Goal: Transaction & Acquisition: Book appointment/travel/reservation

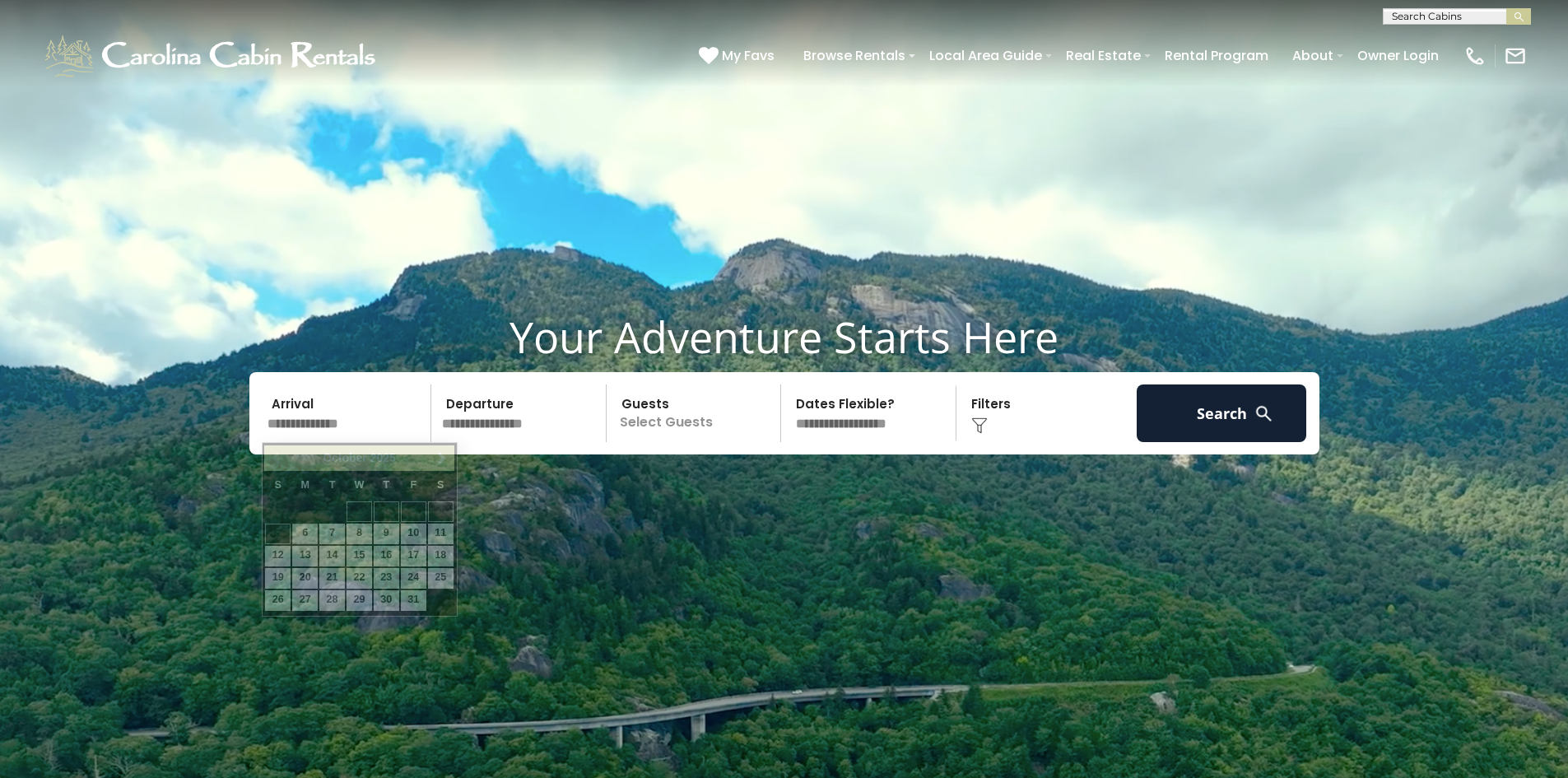
click at [356, 416] on input "text" at bounding box center [347, 414] width 171 height 58
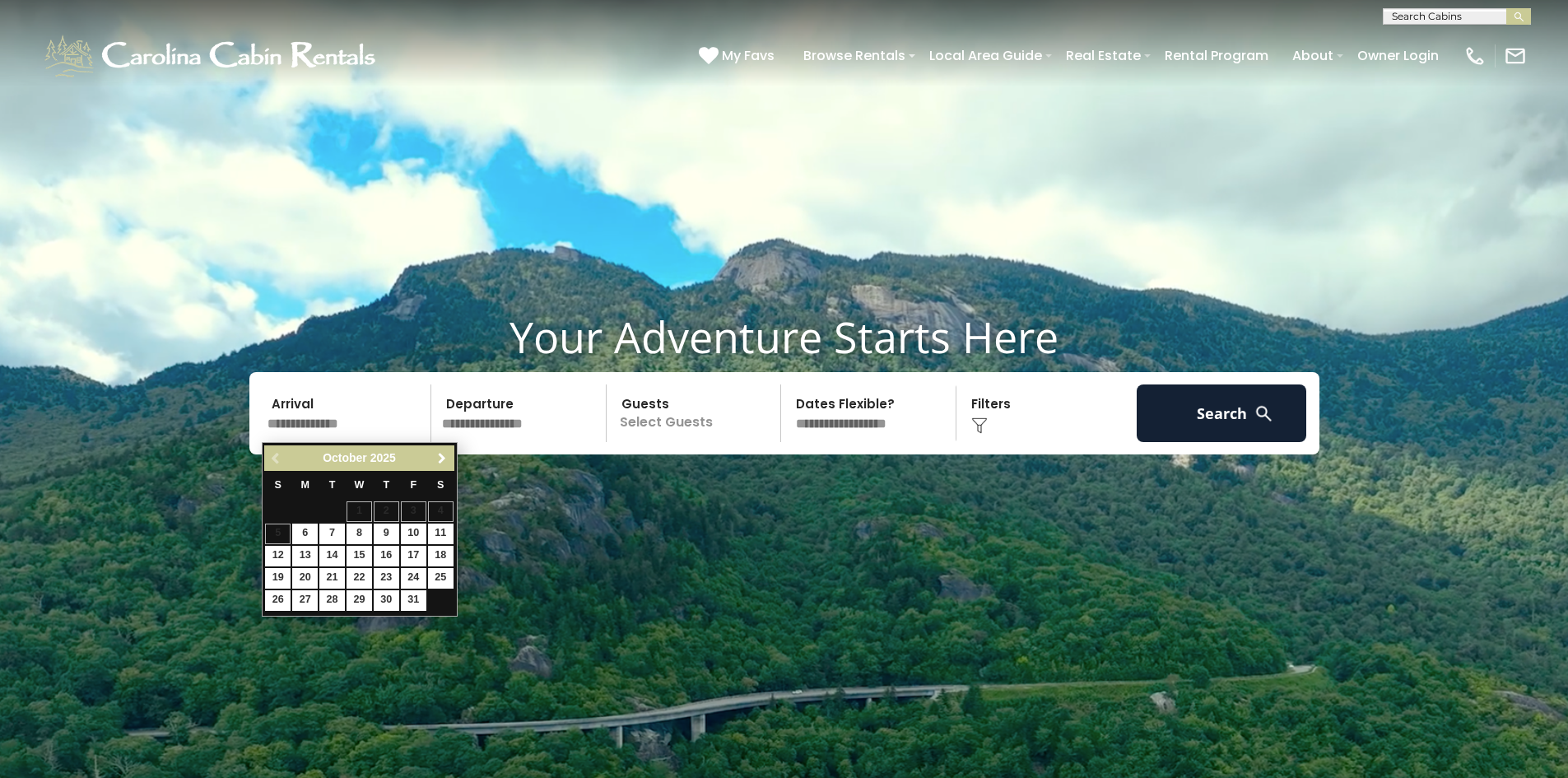
click at [437, 459] on span "Next" at bounding box center [443, 459] width 14 height 14
click at [441, 580] on link "22" at bounding box center [441, 578] width 25 height 20
type input "********"
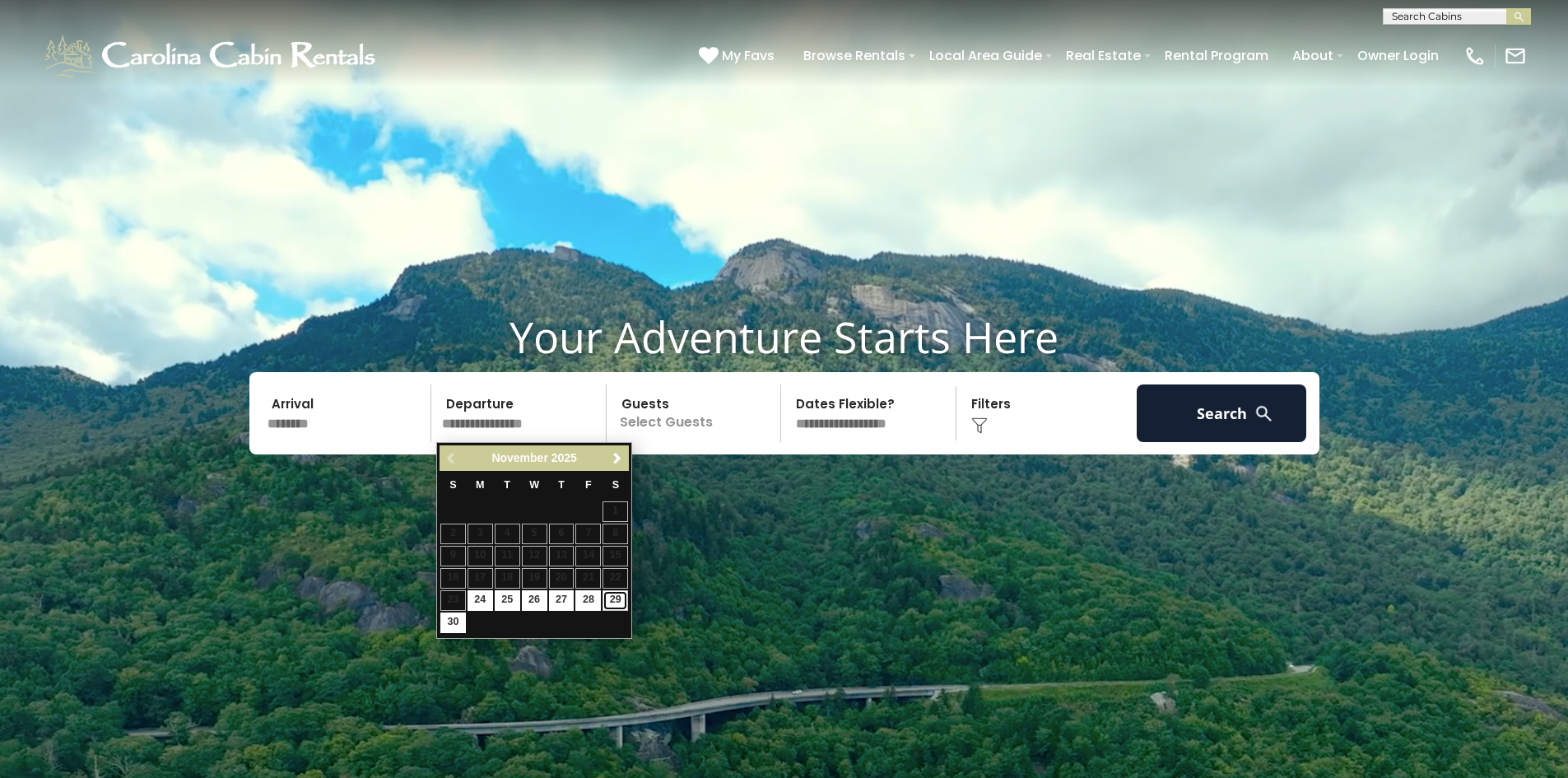
click at [618, 600] on link "29" at bounding box center [615, 600] width 25 height 20
type input "********"
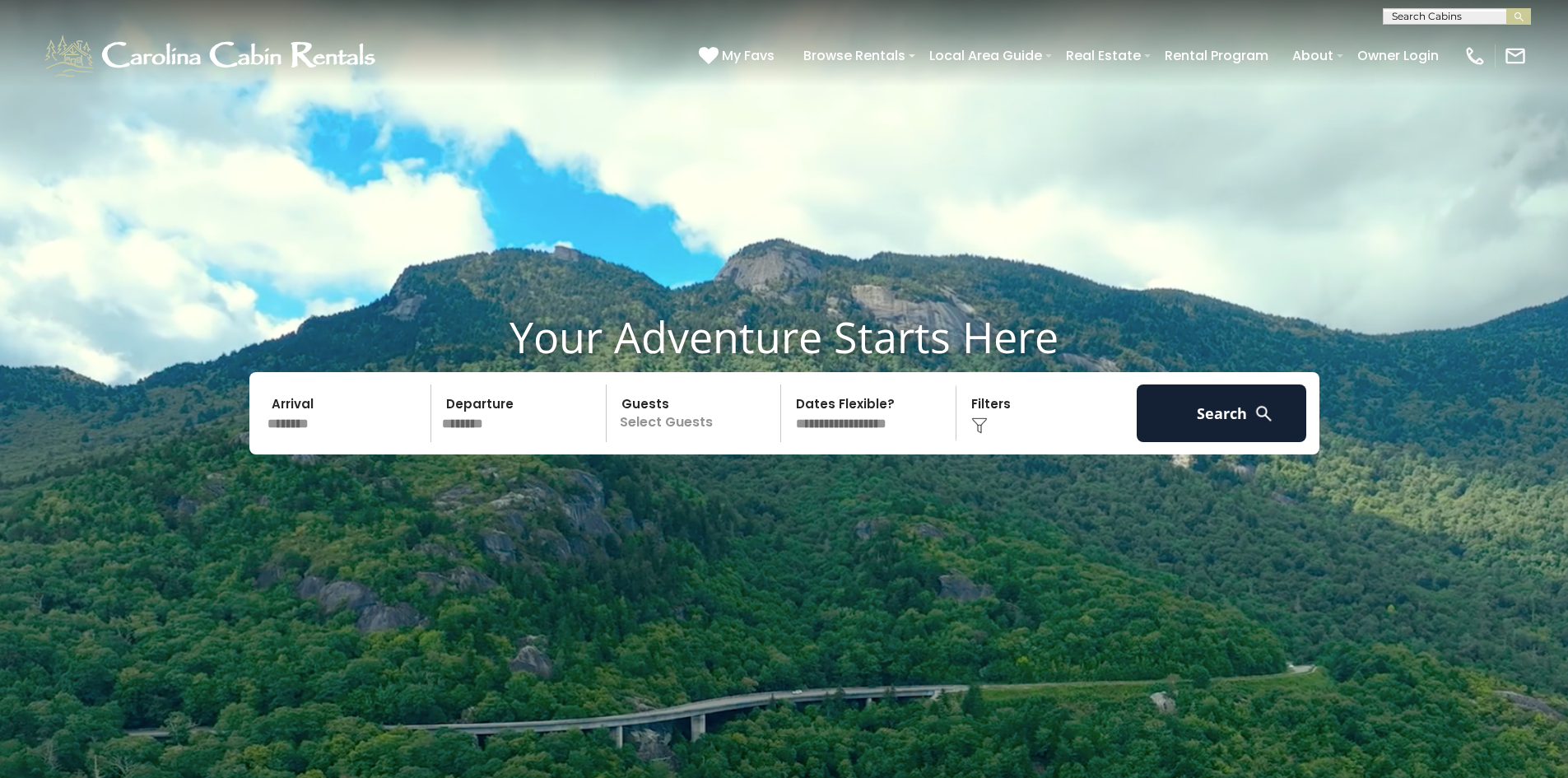
click at [674, 426] on p "Select Guests" at bounding box center [697, 414] width 170 height 58
click at [772, 480] on span "+" at bounding box center [776, 480] width 7 height 16
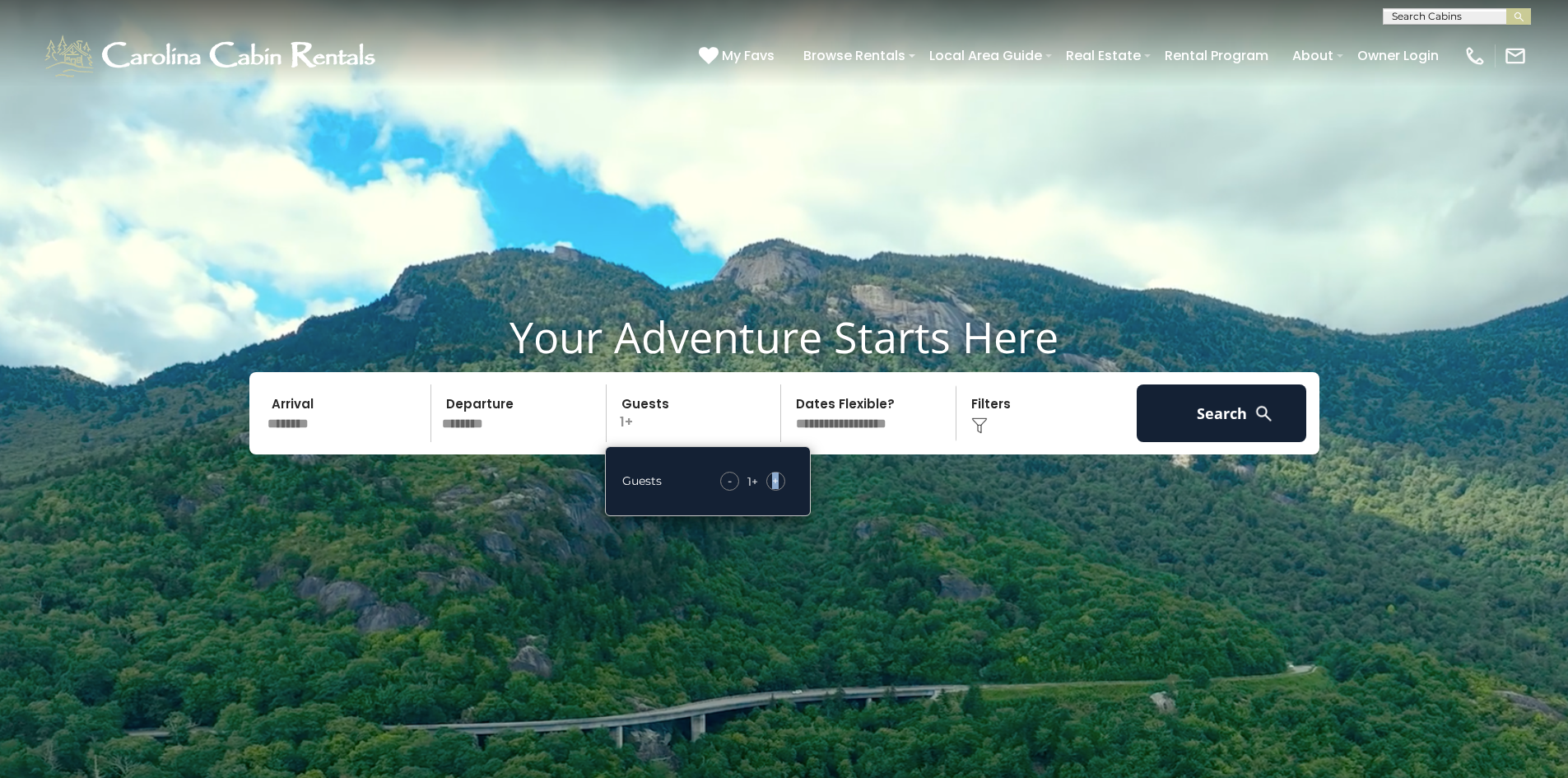
click at [772, 480] on span "+" at bounding box center [776, 480] width 7 height 16
click at [773, 481] on span "+" at bounding box center [776, 480] width 7 height 16
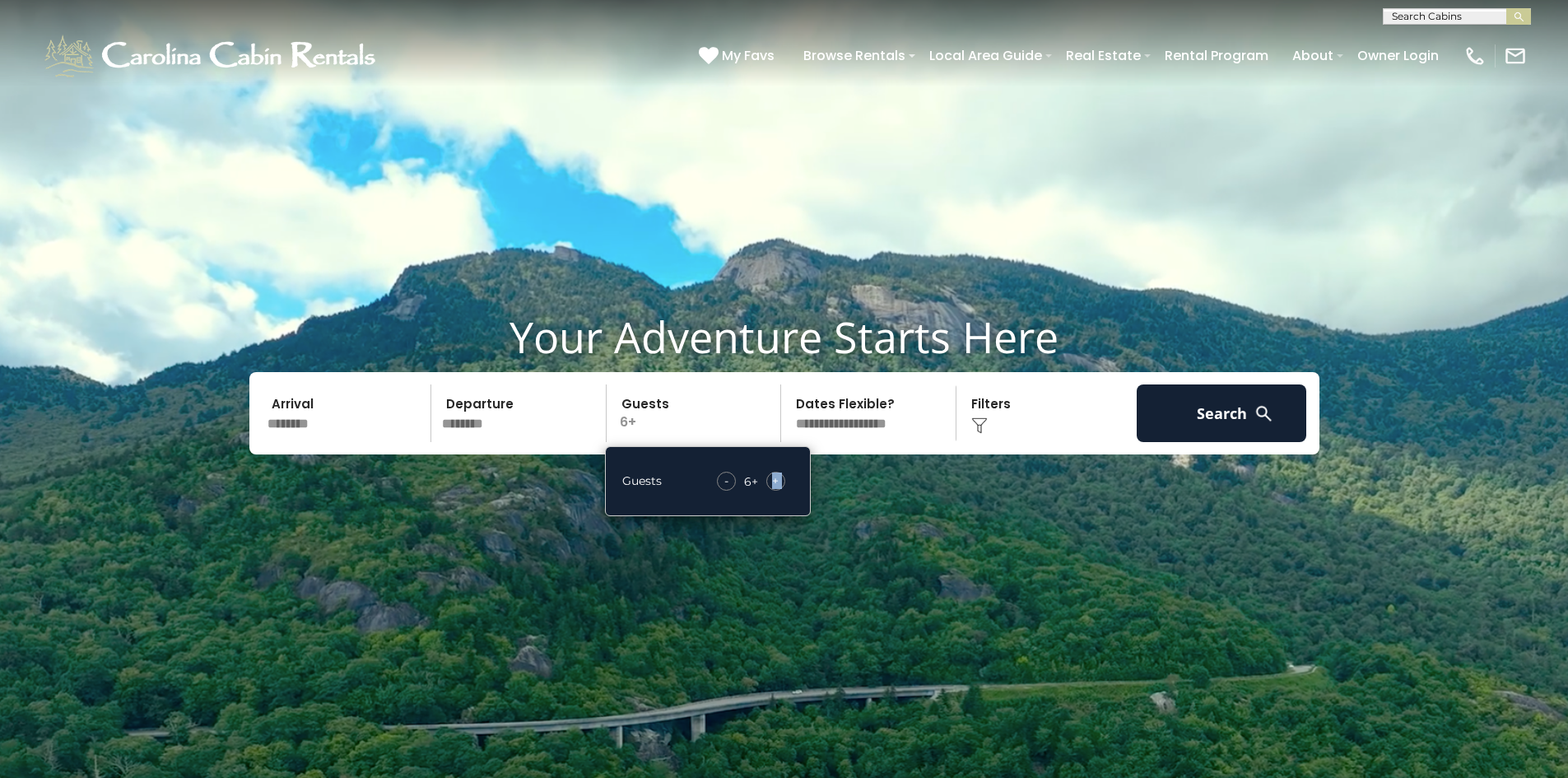
click at [773, 481] on span "+" at bounding box center [776, 480] width 7 height 16
click at [773, 482] on span "+" at bounding box center [776, 480] width 7 height 16
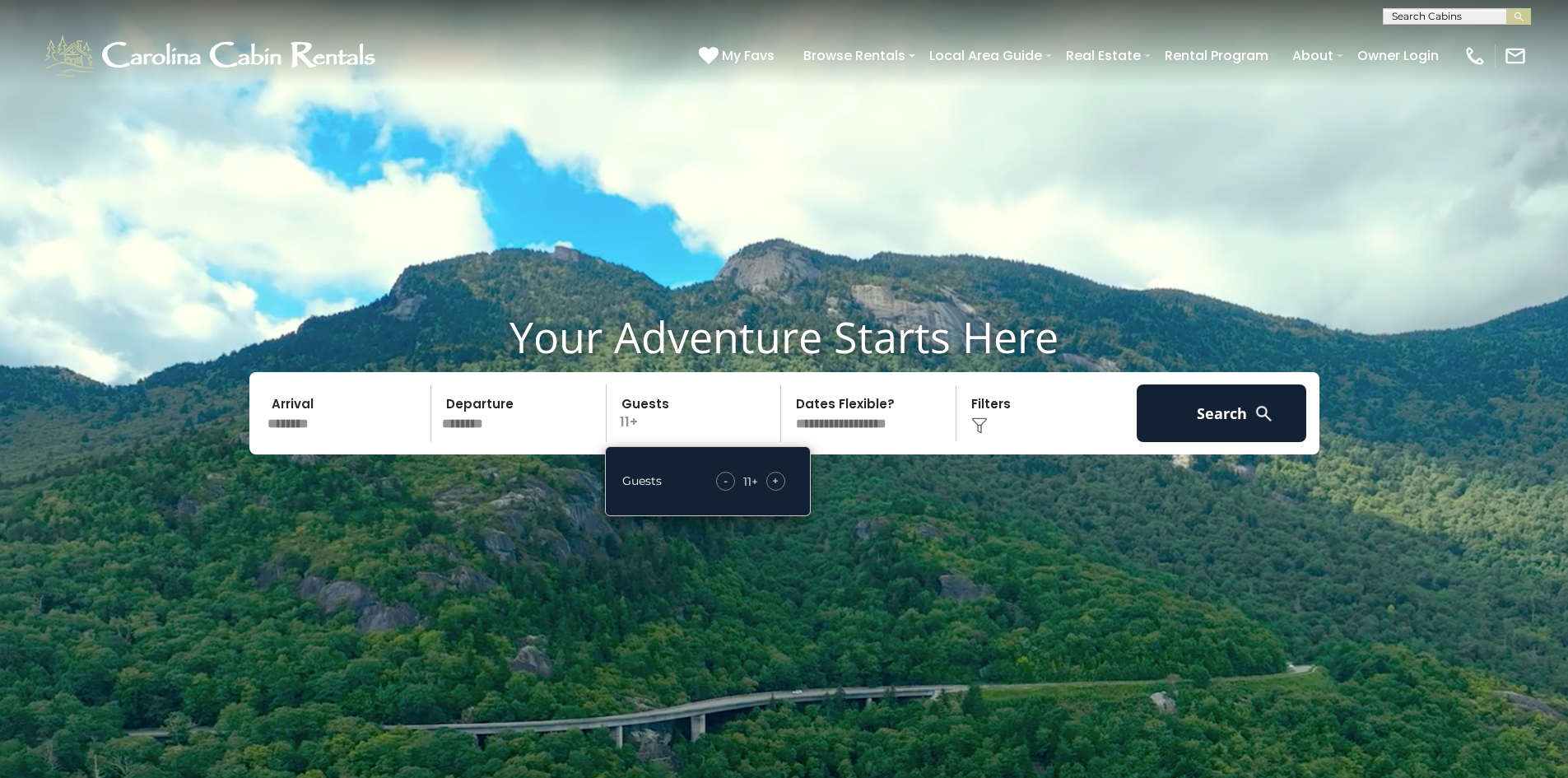
click at [855, 409] on select "**********" at bounding box center [871, 414] width 170 height 58
select select "*"
click at [786, 385] on select "**********" at bounding box center [871, 414] width 170 height 58
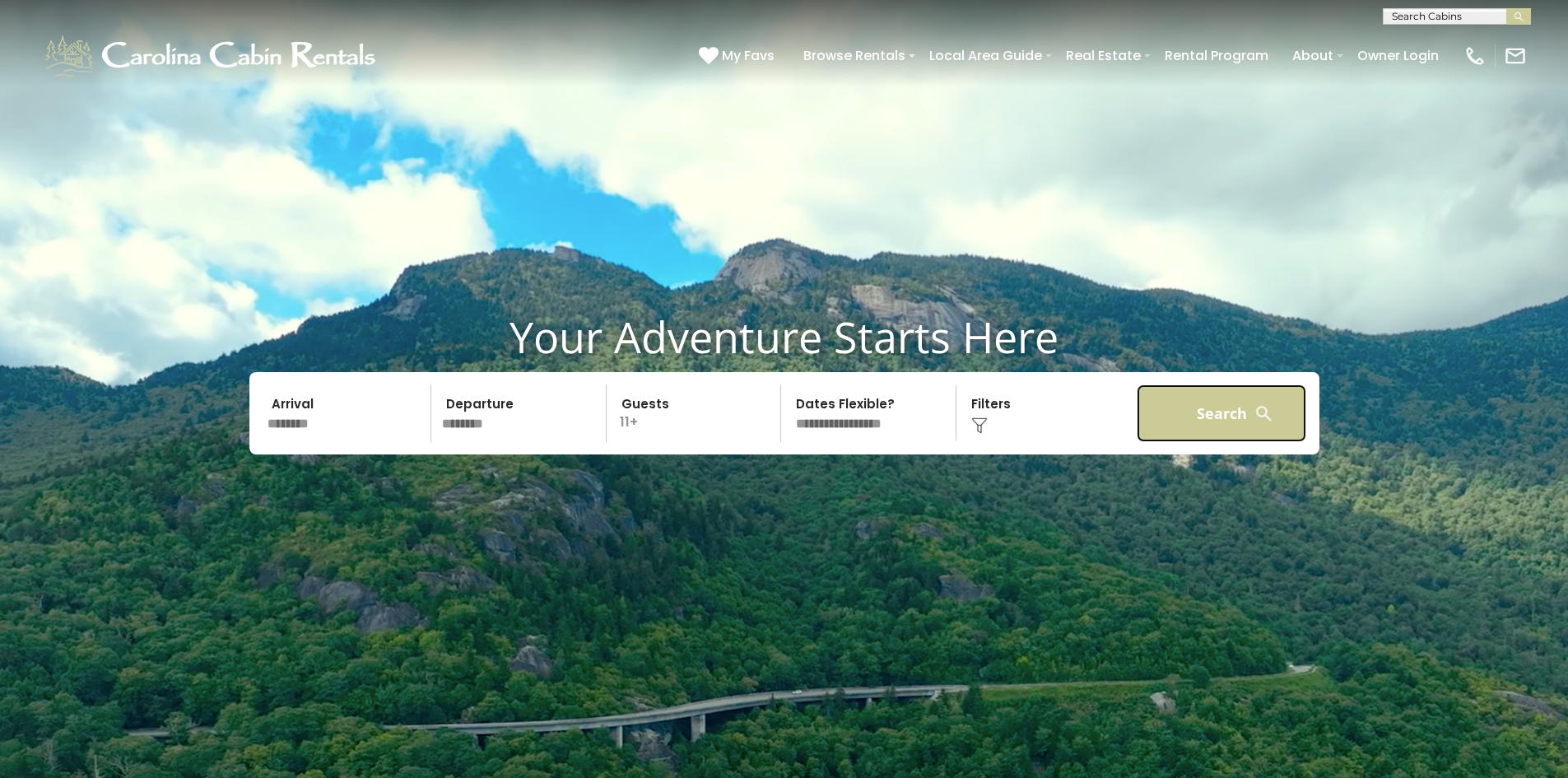
click at [1227, 416] on button "Search" at bounding box center [1221, 414] width 171 height 58
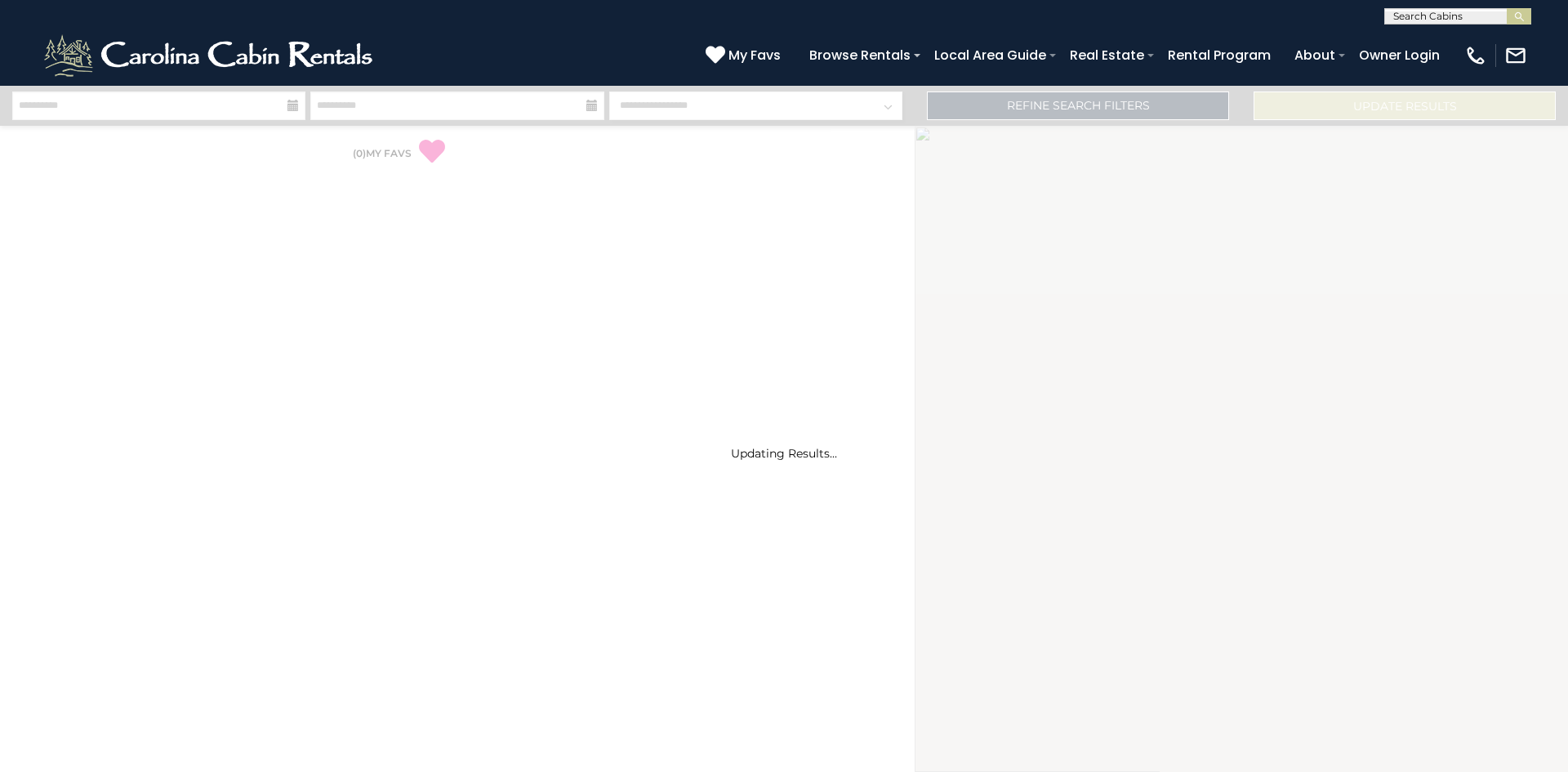
select select "*"
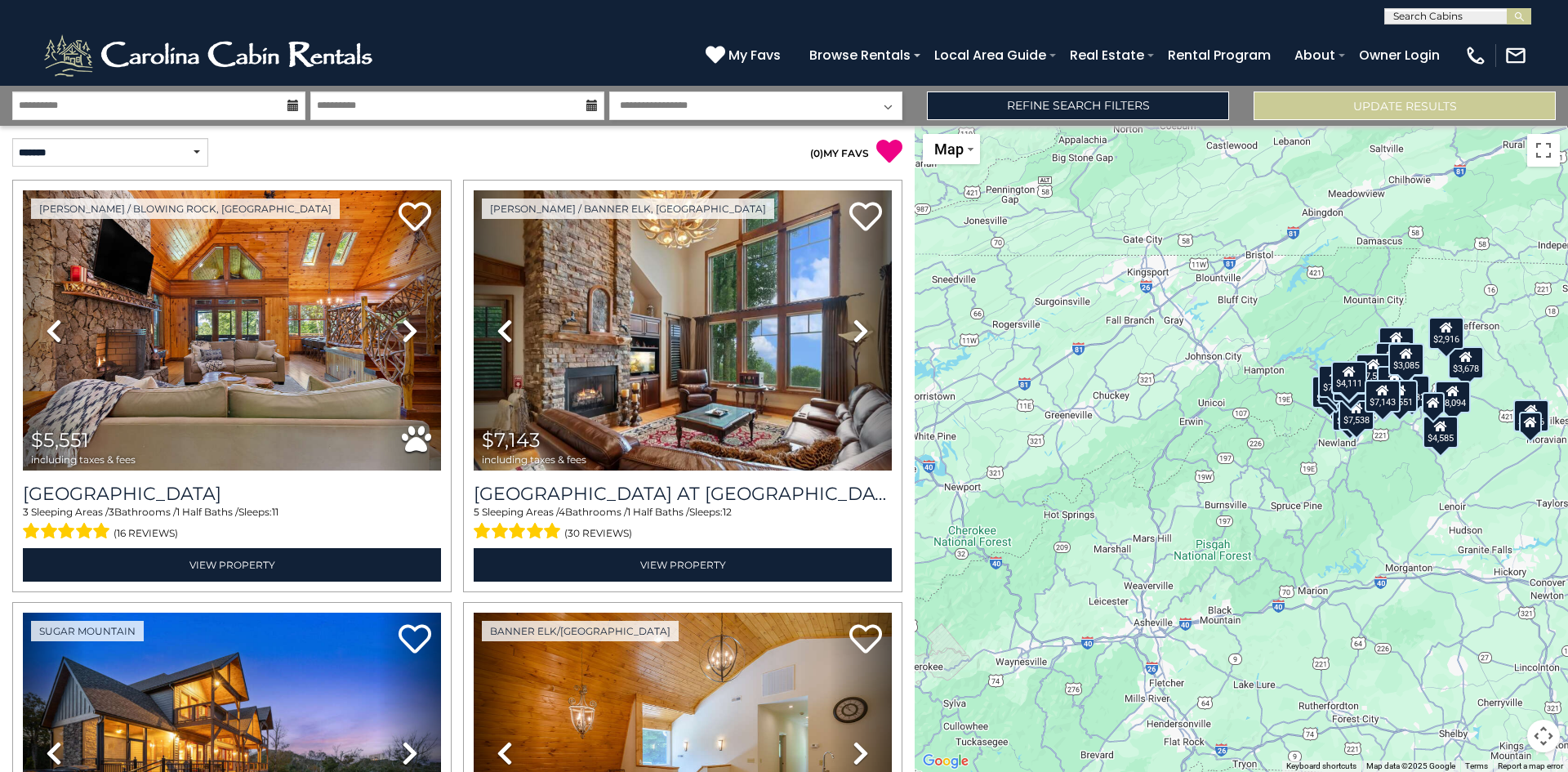
drag, startPoint x: 1044, startPoint y: 512, endPoint x: 1169, endPoint y: 470, distance: 131.9
click at [1169, 470] on div "$5,551 $7,143 $7,288 $3,340 $3,059 $4,929 $3,678 $6,157 $2,916 $8,094 $3,366 $4…" at bounding box center [1240, 448] width 653 height 646
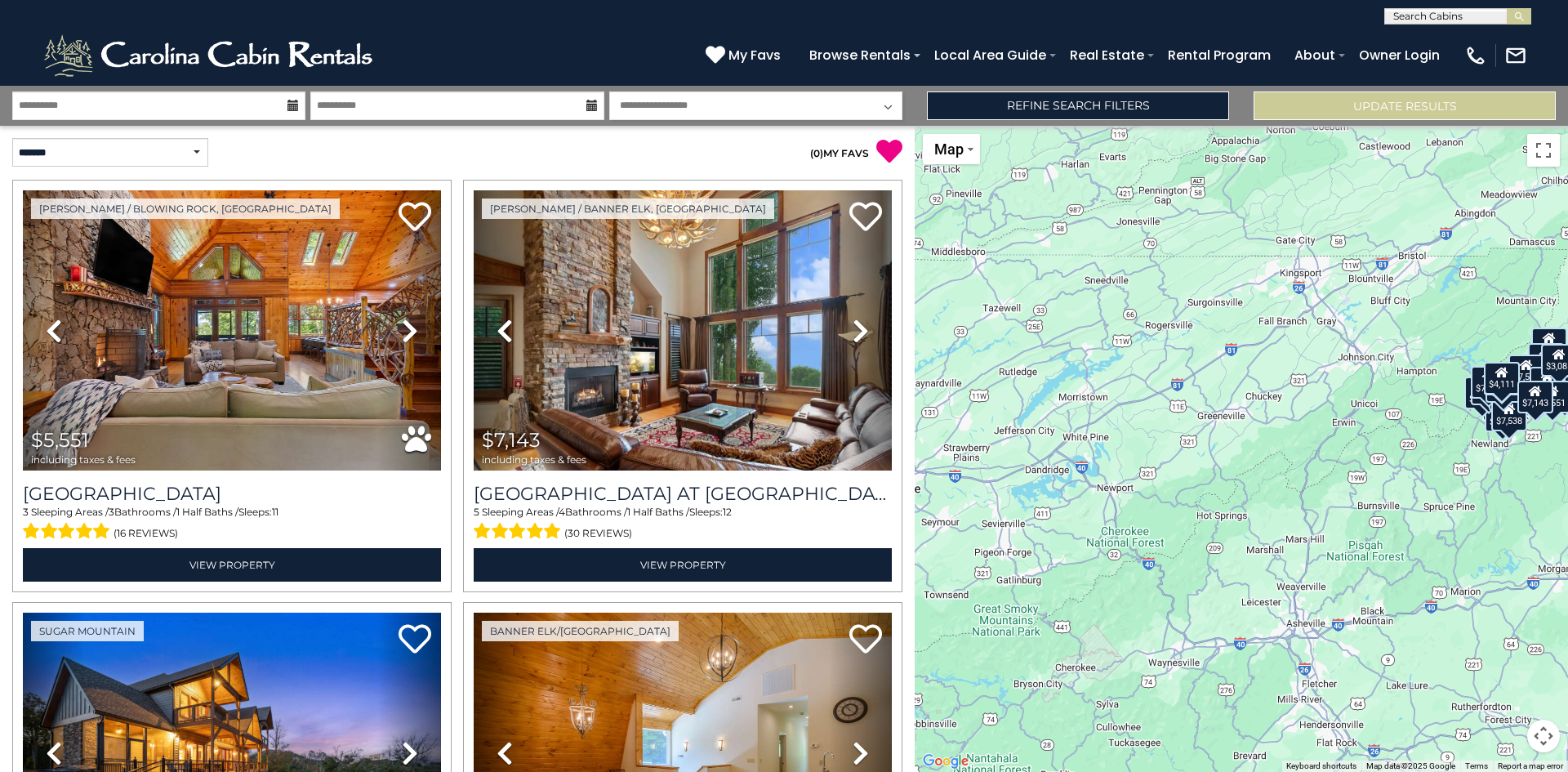
drag, startPoint x: 1073, startPoint y: 457, endPoint x: 1228, endPoint y: 457, distance: 155.0
click at [1228, 457] on div "$5,551 $7,143 $7,288 $3,340 $3,059 $4,929 $3,678 $6,157 $2,916 $8,094 $3,366 $4…" at bounding box center [1240, 448] width 653 height 646
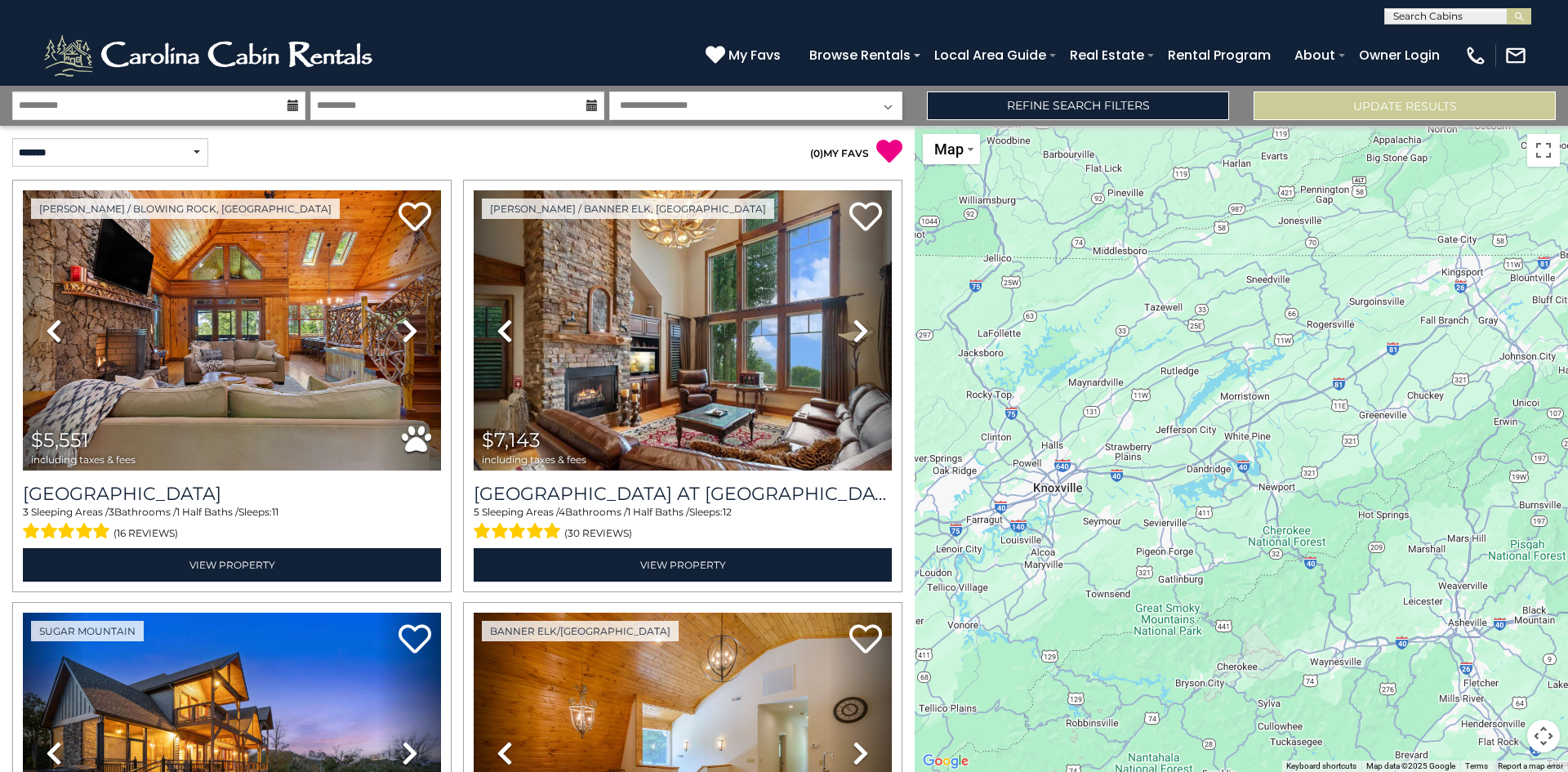
drag, startPoint x: 1120, startPoint y: 463, endPoint x: 1201, endPoint y: 463, distance: 81.0
click at [1201, 463] on div "$5,551 $7,143 $7,288 $3,340 $3,059 $4,929 $3,678 $6,157 $2,916 $8,094 $3,366 $4…" at bounding box center [1240, 448] width 653 height 646
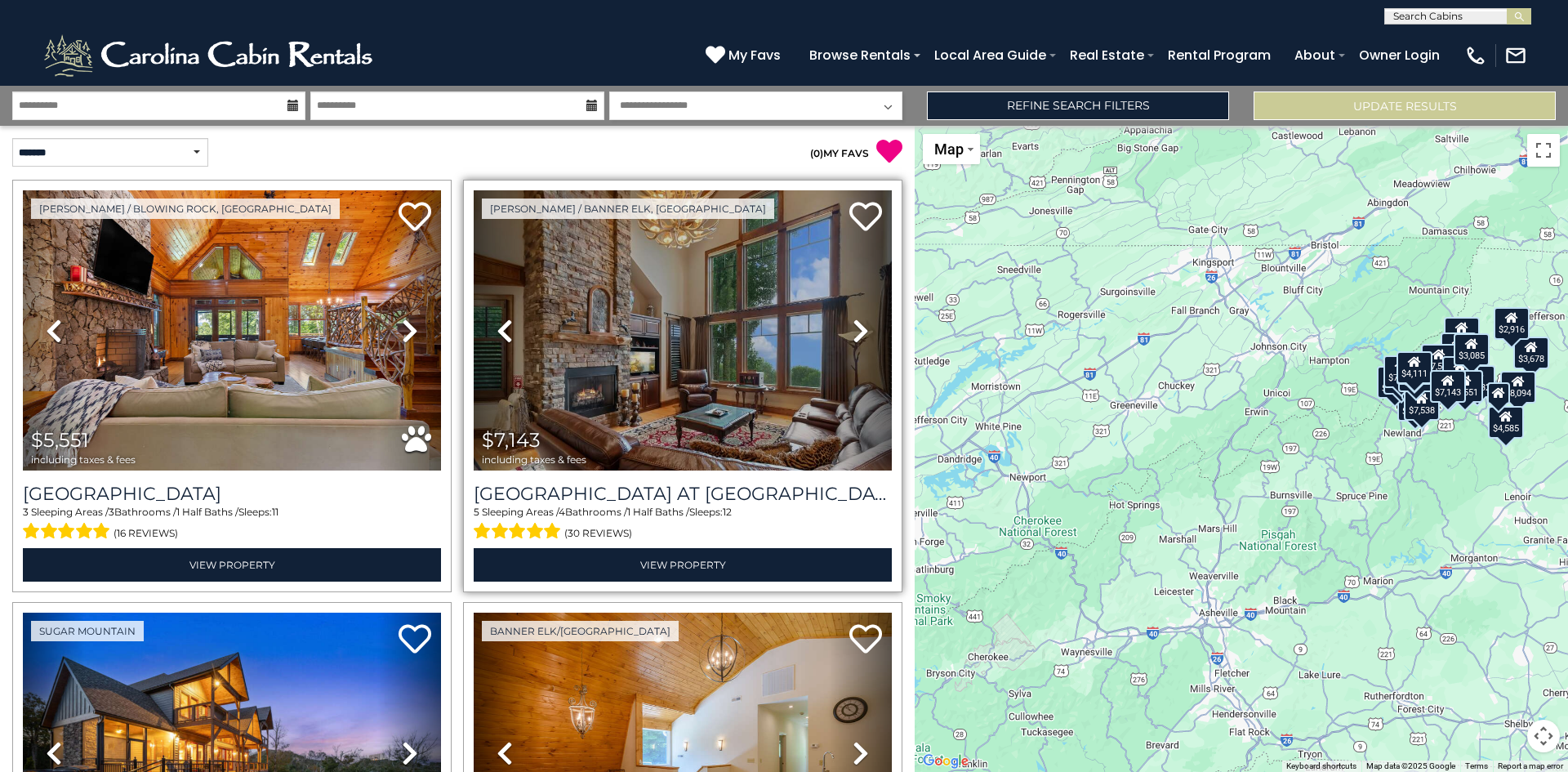
drag, startPoint x: 1198, startPoint y: 463, endPoint x: 848, endPoint y: 443, distance: 350.6
click at [848, 443] on div "**********" at bounding box center [784, 429] width 1568 height 686
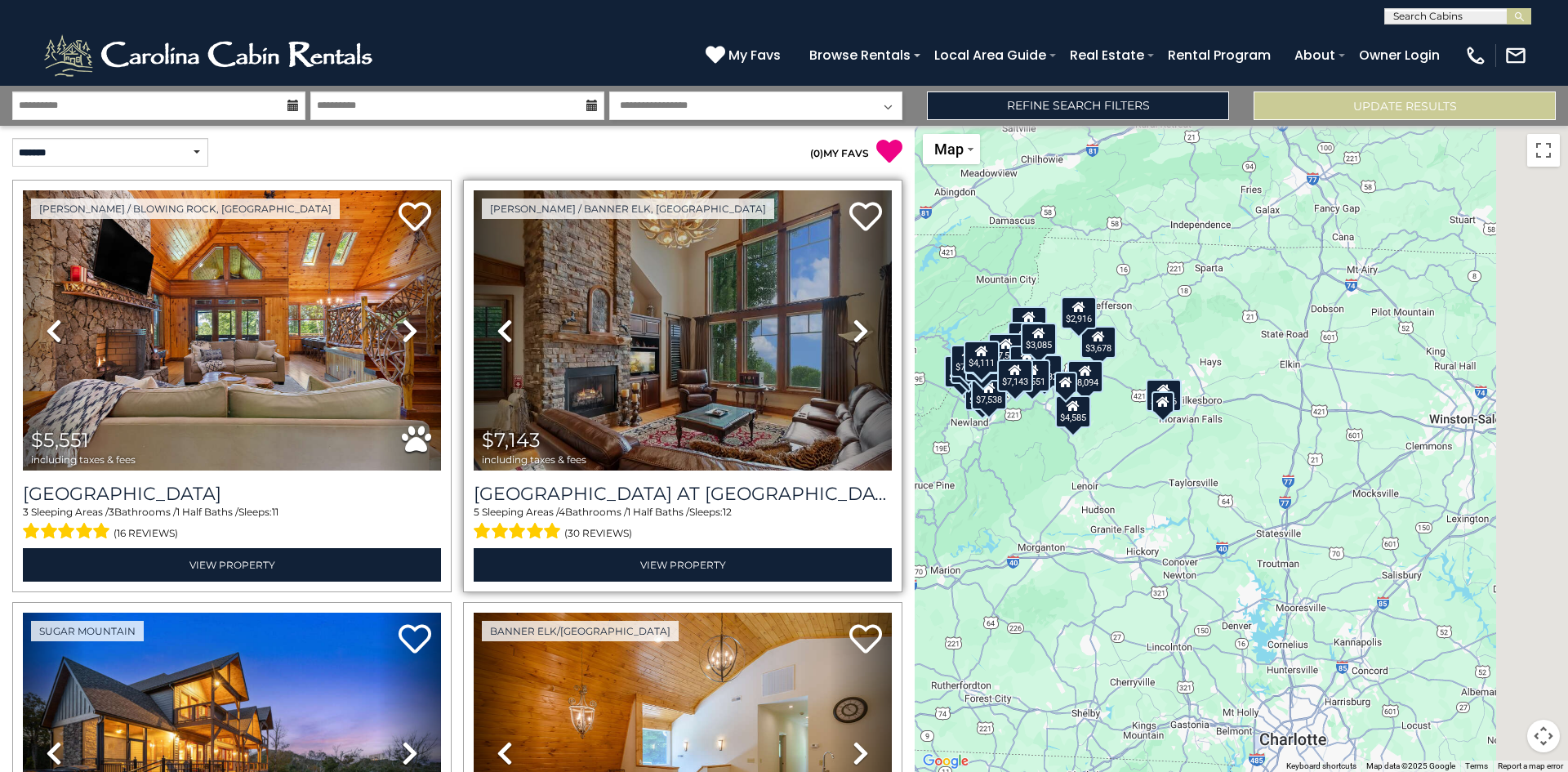
drag, startPoint x: 1269, startPoint y: 439, endPoint x: 880, endPoint y: 437, distance: 389.0
click at [880, 437] on div "**********" at bounding box center [784, 429] width 1568 height 686
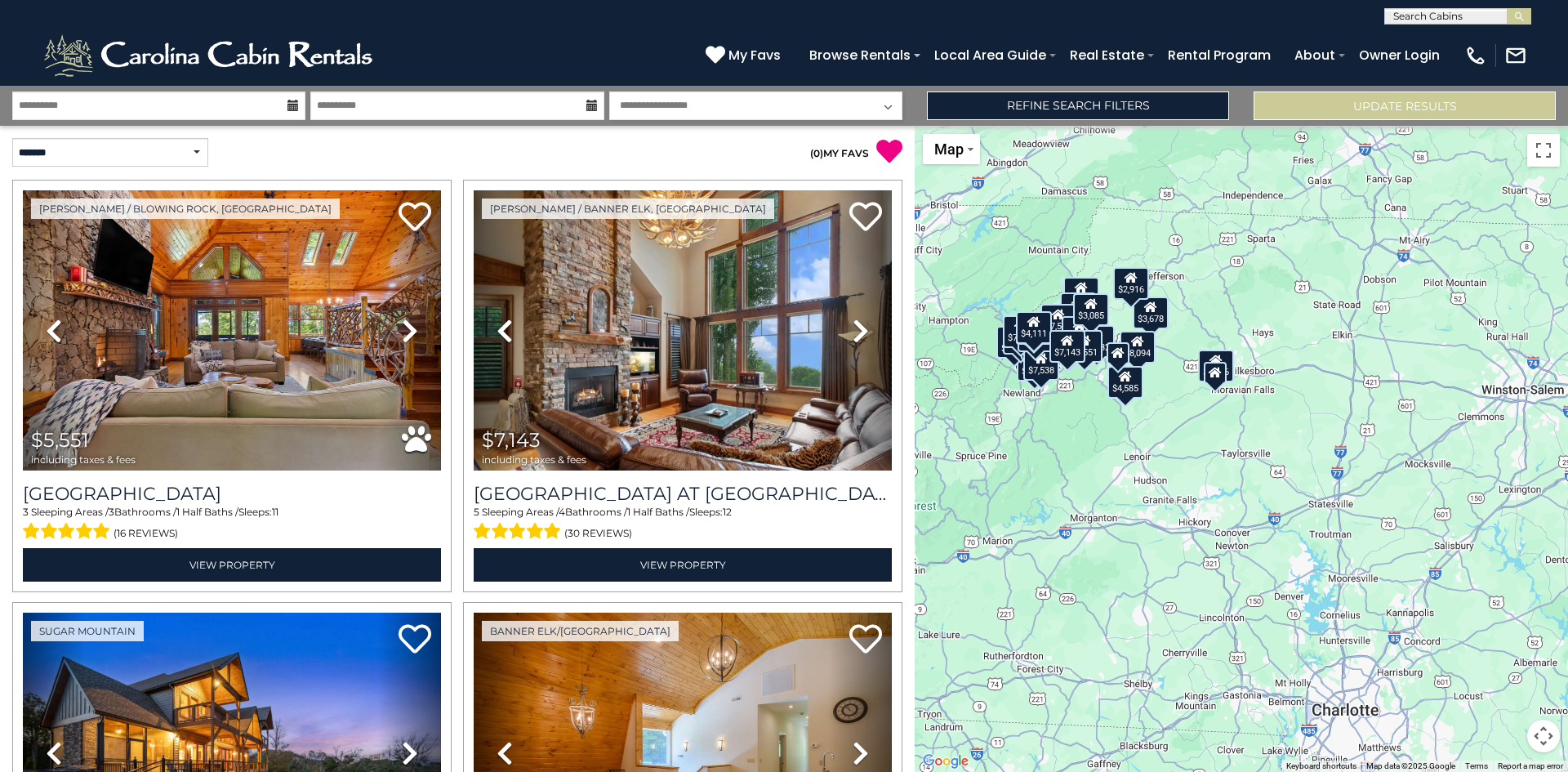
drag, startPoint x: 1133, startPoint y: 484, endPoint x: 1245, endPoint y: 448, distance: 117.6
click at [1245, 448] on div "$5,551 $7,143 $7,288 $3,340 $3,059 $4,929 $3,678 $6,157 $2,916 $8,094 $3,366 $4…" at bounding box center [1240, 448] width 653 height 646
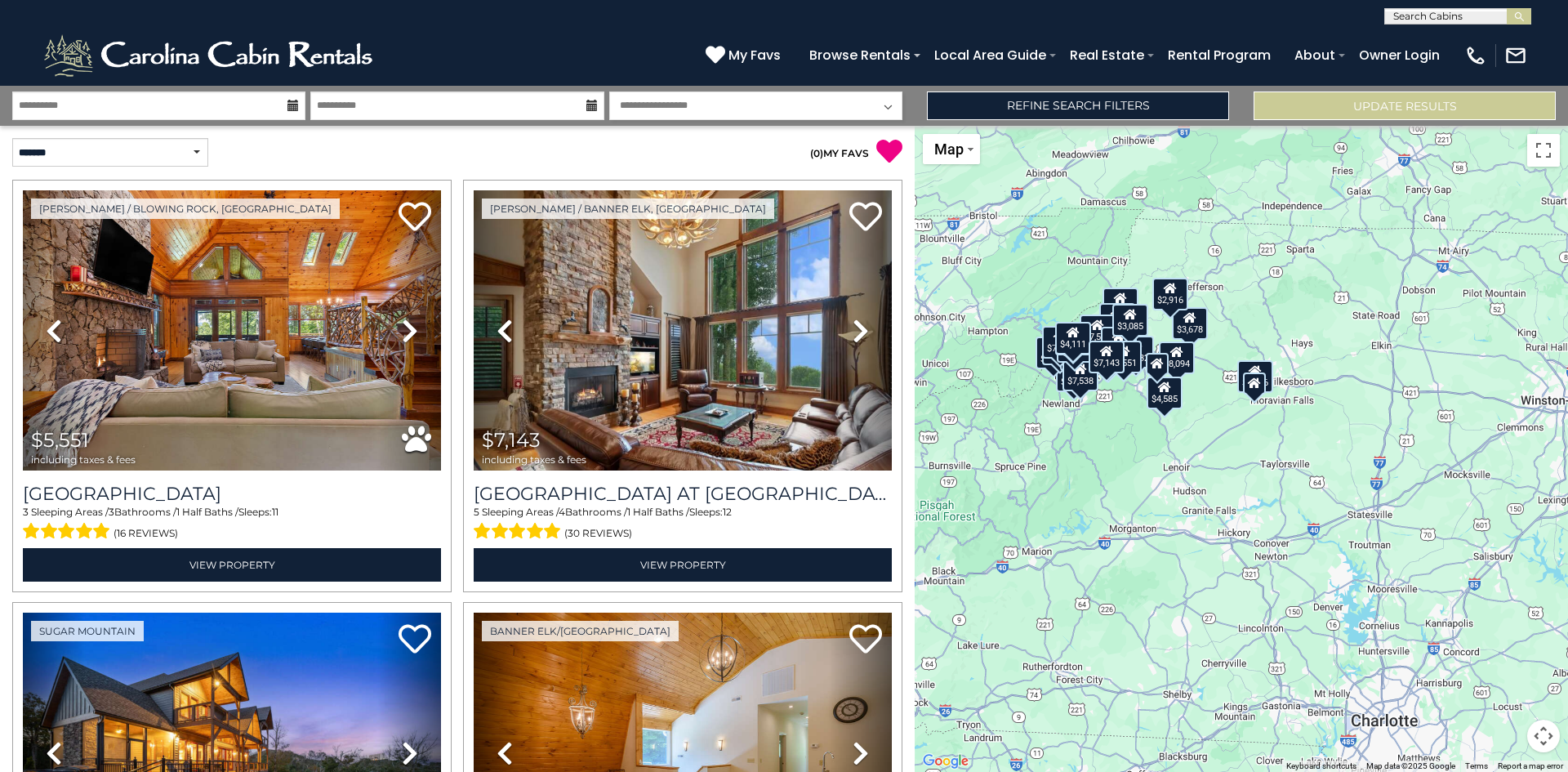
drag, startPoint x: 1155, startPoint y: 464, endPoint x: 1196, endPoint y: 475, distance: 42.4
click at [1196, 475] on div "$5,551 $7,143 $7,288 $3,340 $3,059 $4,929 $3,678 $6,157 $2,916 $8,094 $3,366 $4…" at bounding box center [1240, 448] width 653 height 646
click at [1127, 368] on div "$5,551" at bounding box center [1123, 357] width 36 height 33
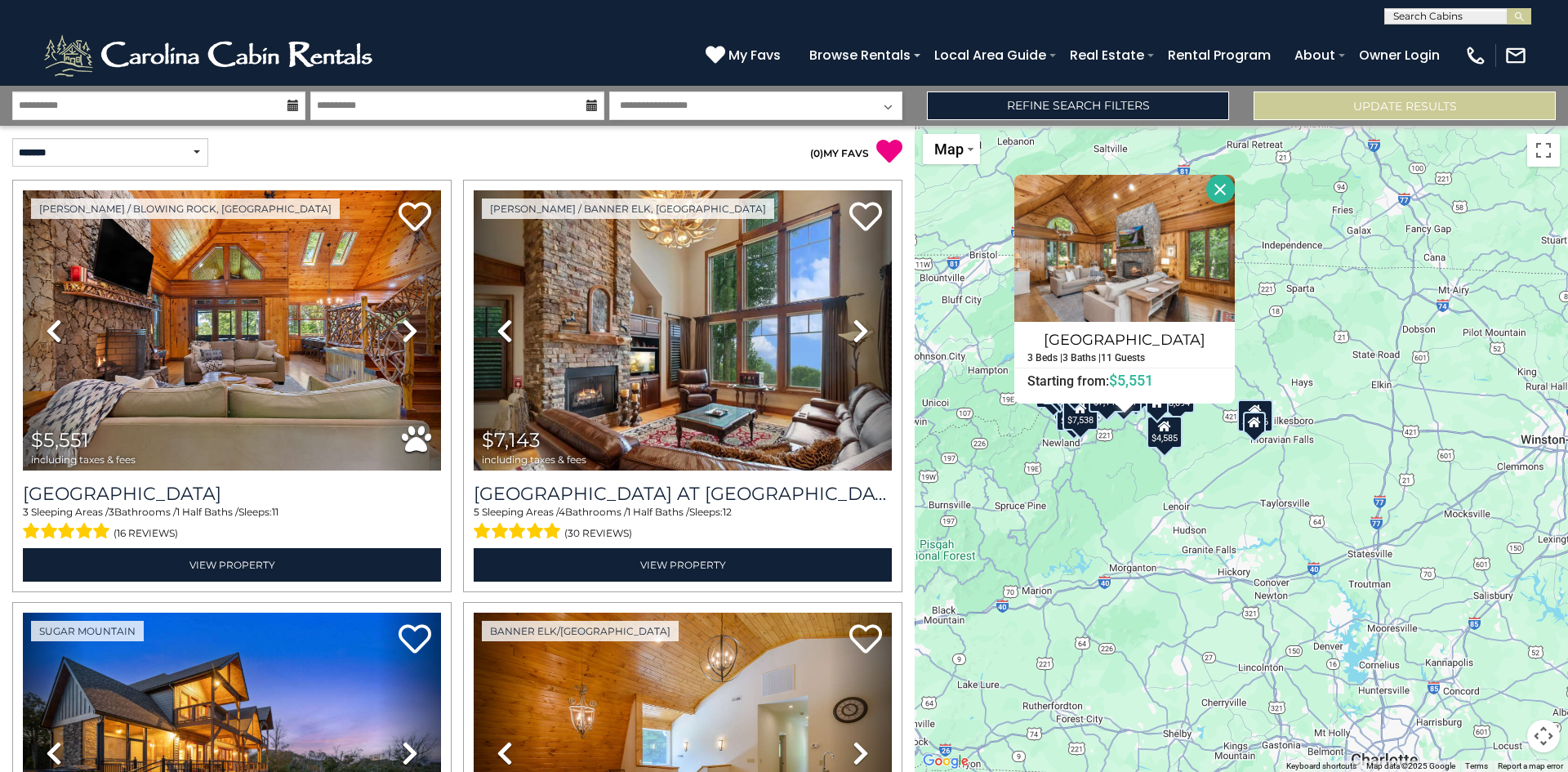
click at [1217, 473] on div "$5,551 $7,143 $7,288 $3,340 $3,059 $4,929 $3,678 $6,157 $2,916 $8,094 $3,366 $4…" at bounding box center [1240, 448] width 653 height 646
click at [1254, 474] on div "$5,551 $7,143 $7,288 $3,340 $3,059 $4,929 $3,678 $6,157 $2,916 $8,094 $3,366 $4…" at bounding box center [1240, 448] width 653 height 646
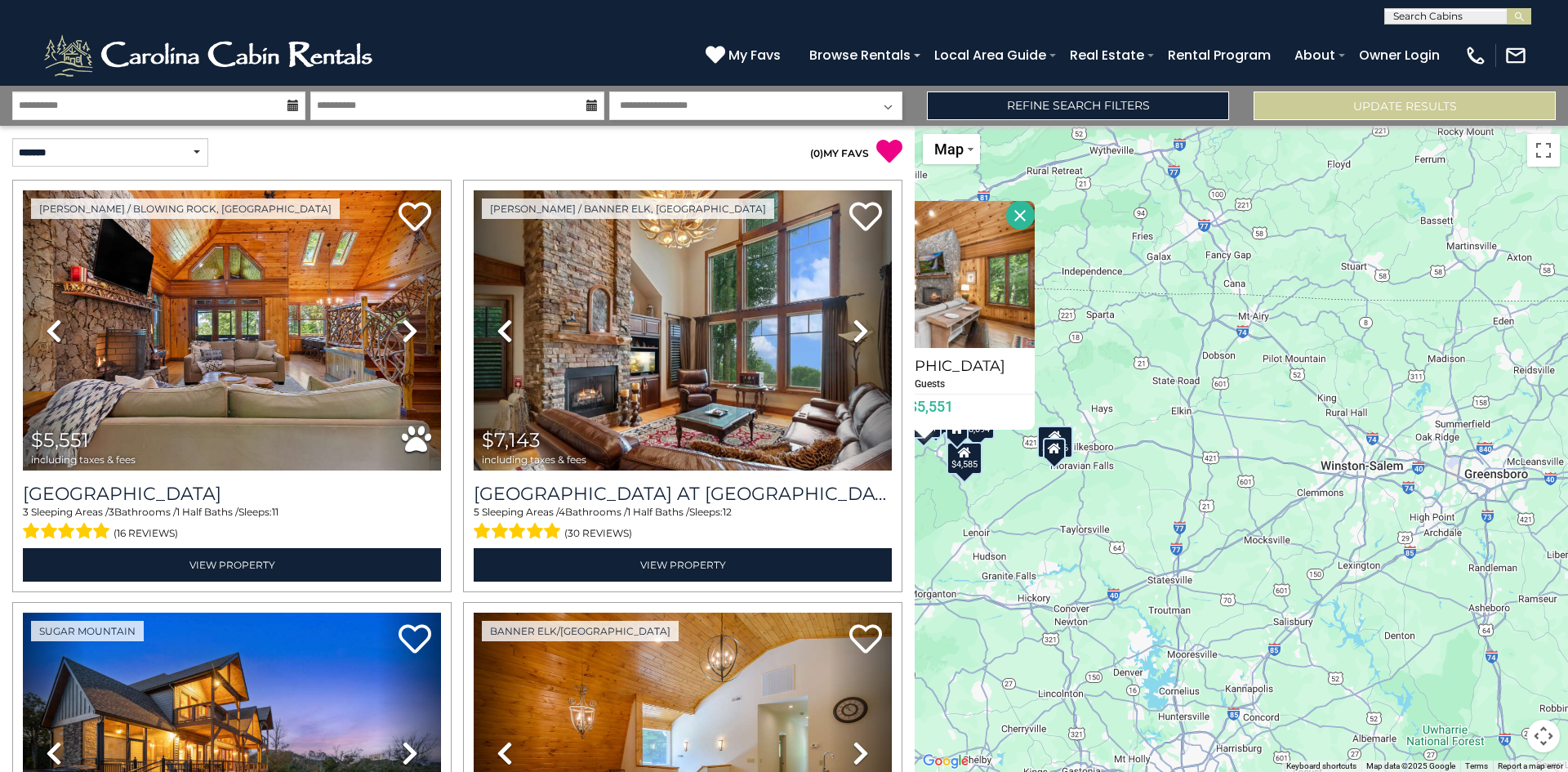
drag, startPoint x: 1283, startPoint y: 518, endPoint x: 1088, endPoint y: 544, distance: 196.7
click at [1088, 544] on div "$5,551 $7,143 $7,288 $3,340 $3,059 $4,929 $3,678 $6,157 $2,916 $8,094 $3,366 $4…" at bounding box center [1240, 448] width 653 height 646
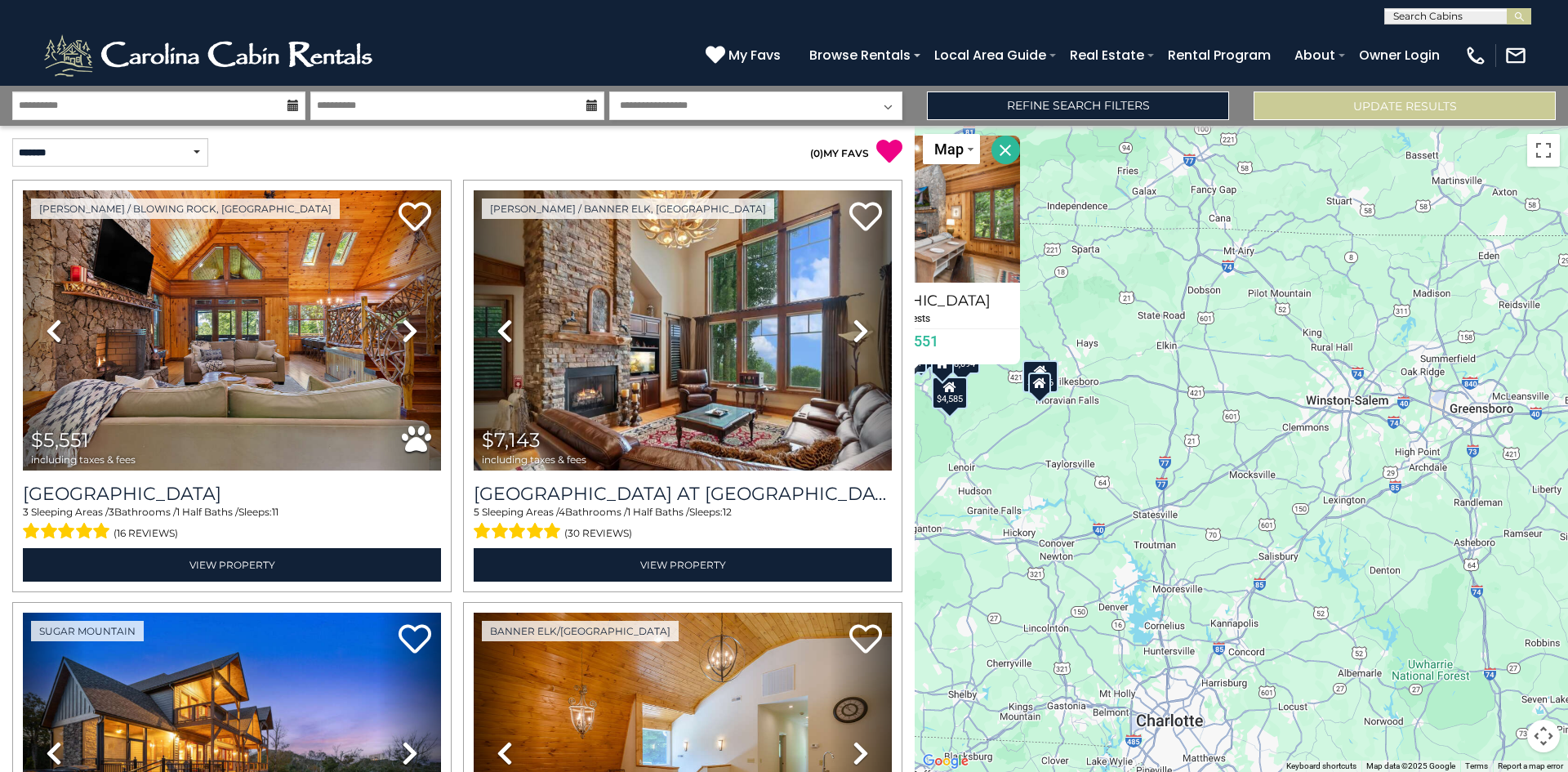
drag, startPoint x: 1262, startPoint y: 459, endPoint x: 1244, endPoint y: 395, distance: 66.5
click at [1244, 395] on div "$5,551 $7,143 $7,288 $3,340 $3,059 $4,929 $3,678 $6,157 $2,916 $8,094 $3,366 $4…" at bounding box center [1240, 448] width 653 height 646
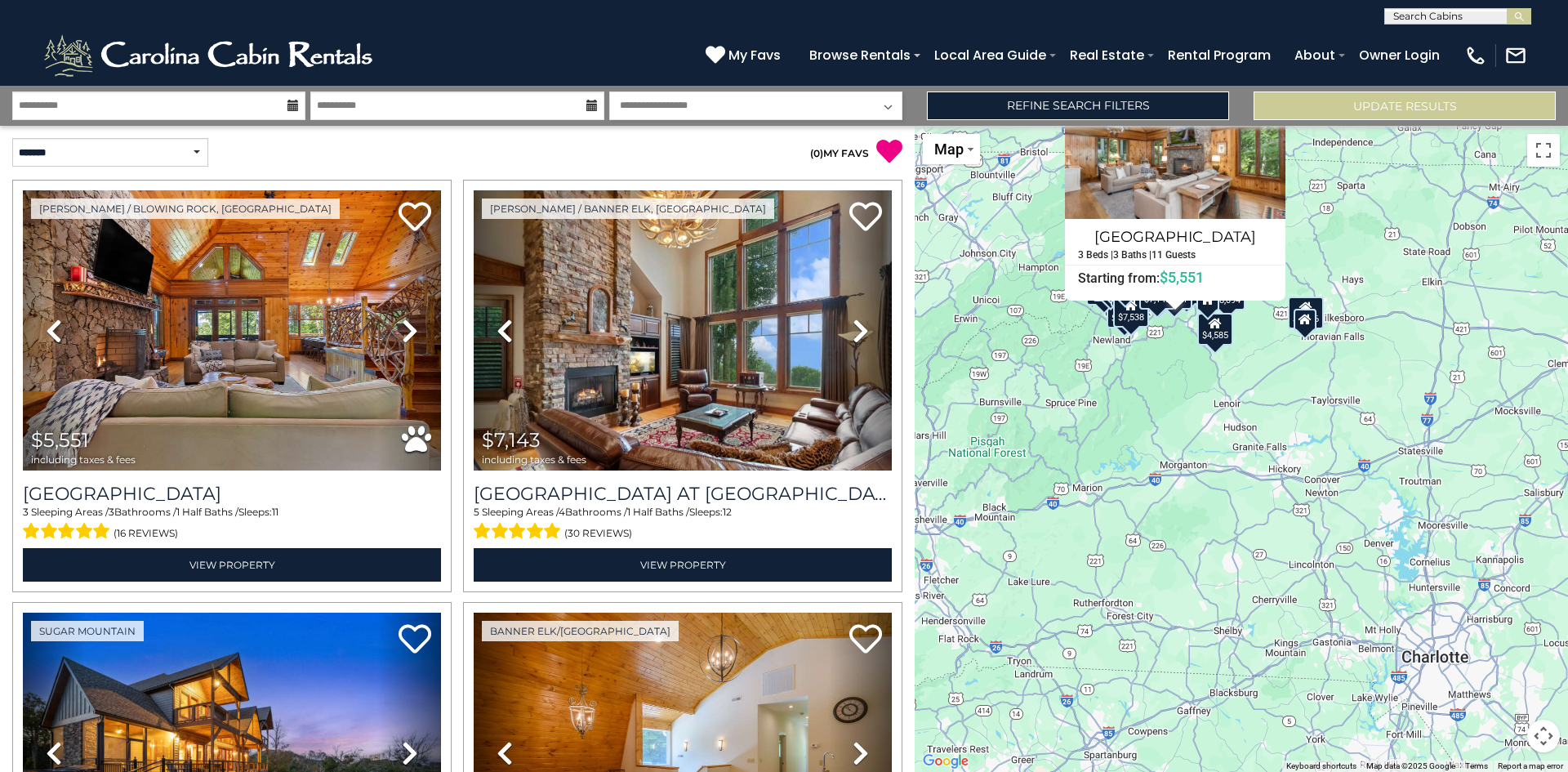
drag, startPoint x: 1122, startPoint y: 499, endPoint x: 1394, endPoint y: 432, distance: 280.1
click at [1394, 432] on div "$5,551 $7,143 $7,288 $3,340 $3,059 $4,929 $3,678 $6,157 $2,916 $8,094 $3,366 $4…" at bounding box center [1240, 448] width 653 height 646
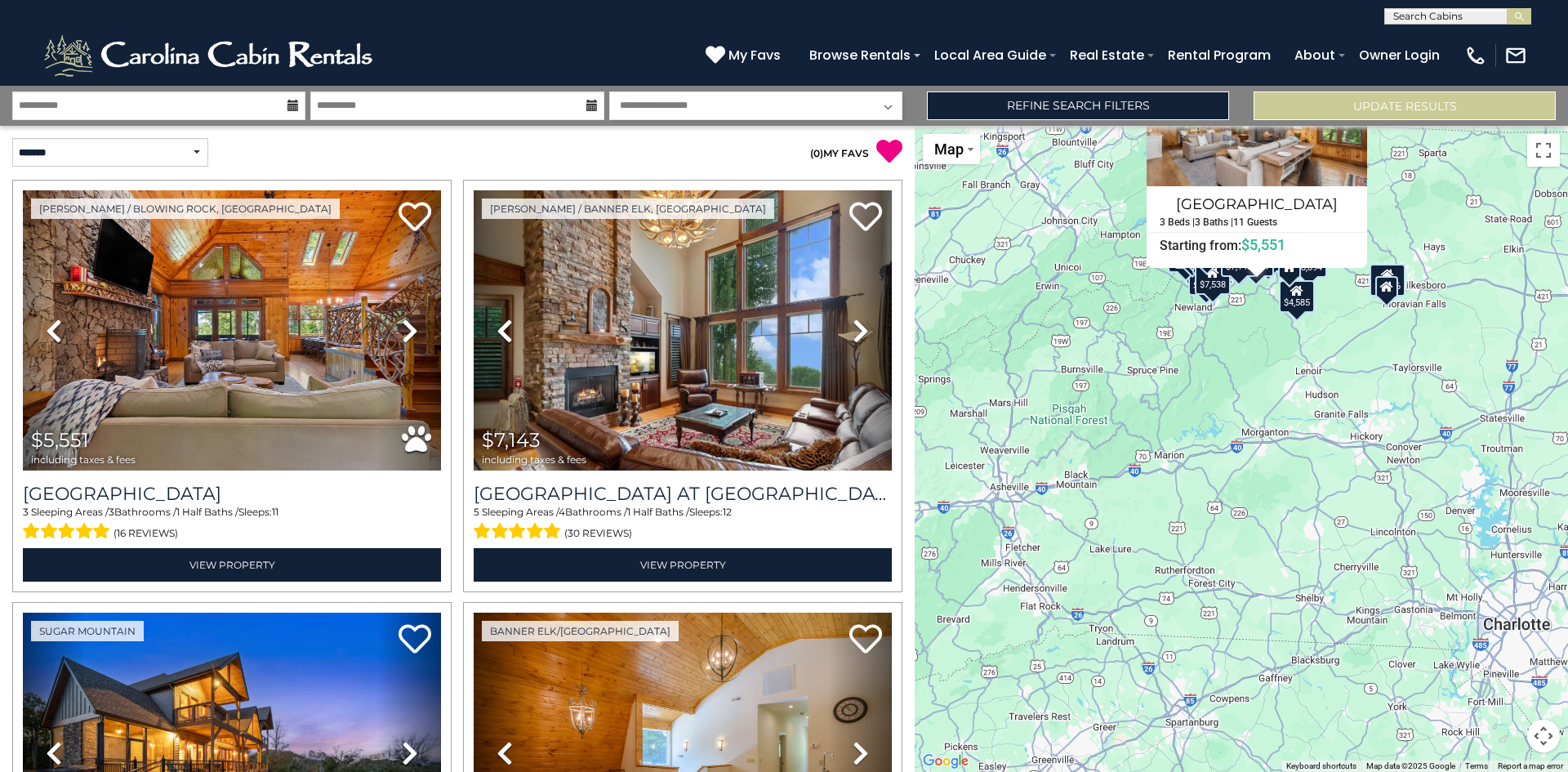
drag, startPoint x: 1196, startPoint y: 494, endPoint x: 1279, endPoint y: 458, distance: 90.5
click at [1279, 458] on div "$5,551 $7,143 $7,288 $3,340 $3,059 $4,929 $3,678 $6,157 $2,916 $8,094 $3,366 $4…" at bounding box center [1240, 448] width 653 height 646
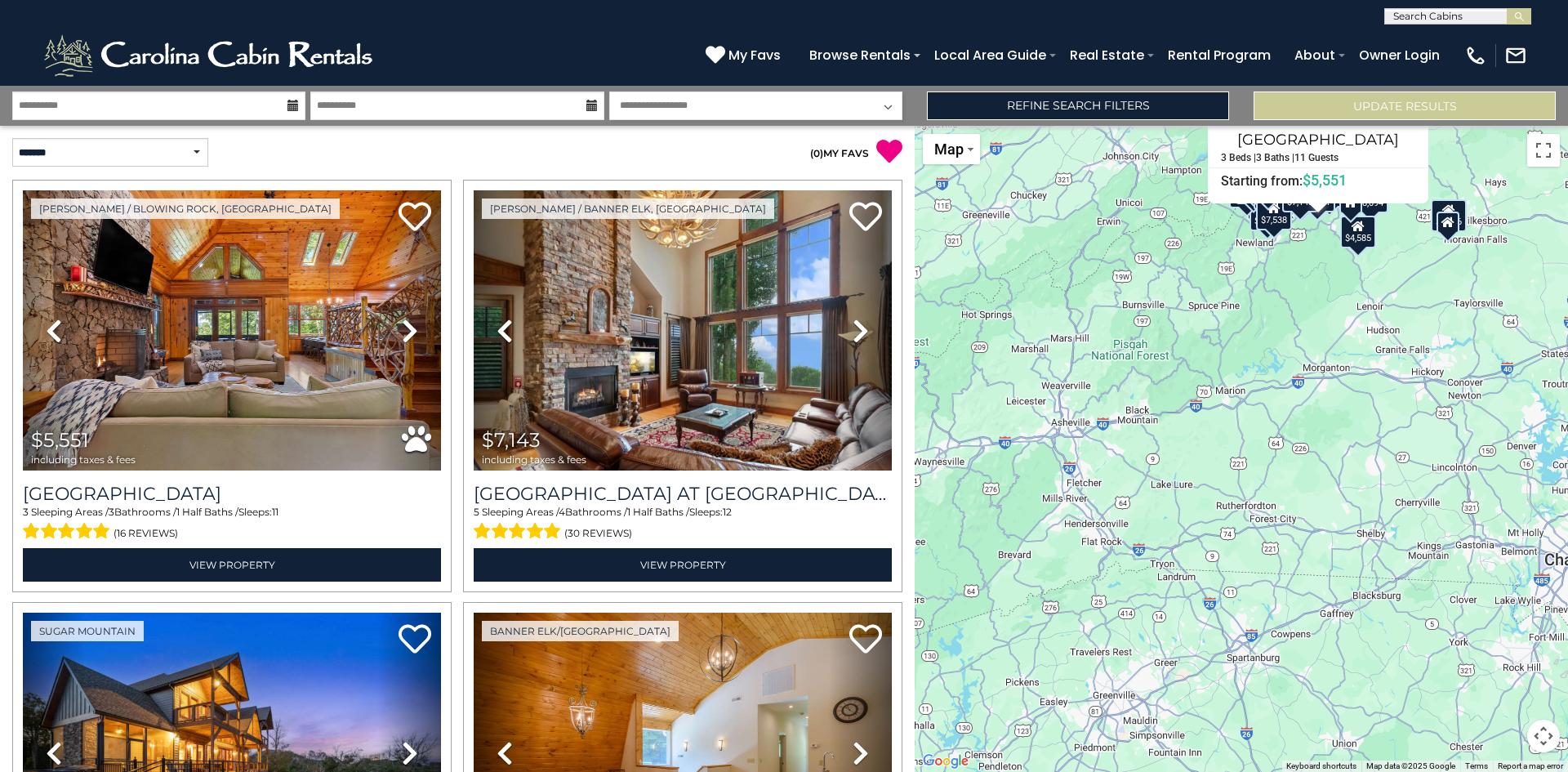
drag, startPoint x: 1051, startPoint y: 492, endPoint x: 1114, endPoint y: 427, distance: 90.5
click at [1114, 427] on div "$5,551 $7,143 $7,288 $3,340 $3,059 $4,929 $3,678 $6,157 $2,916 $8,094 $3,366 $4…" at bounding box center [1240, 448] width 653 height 646
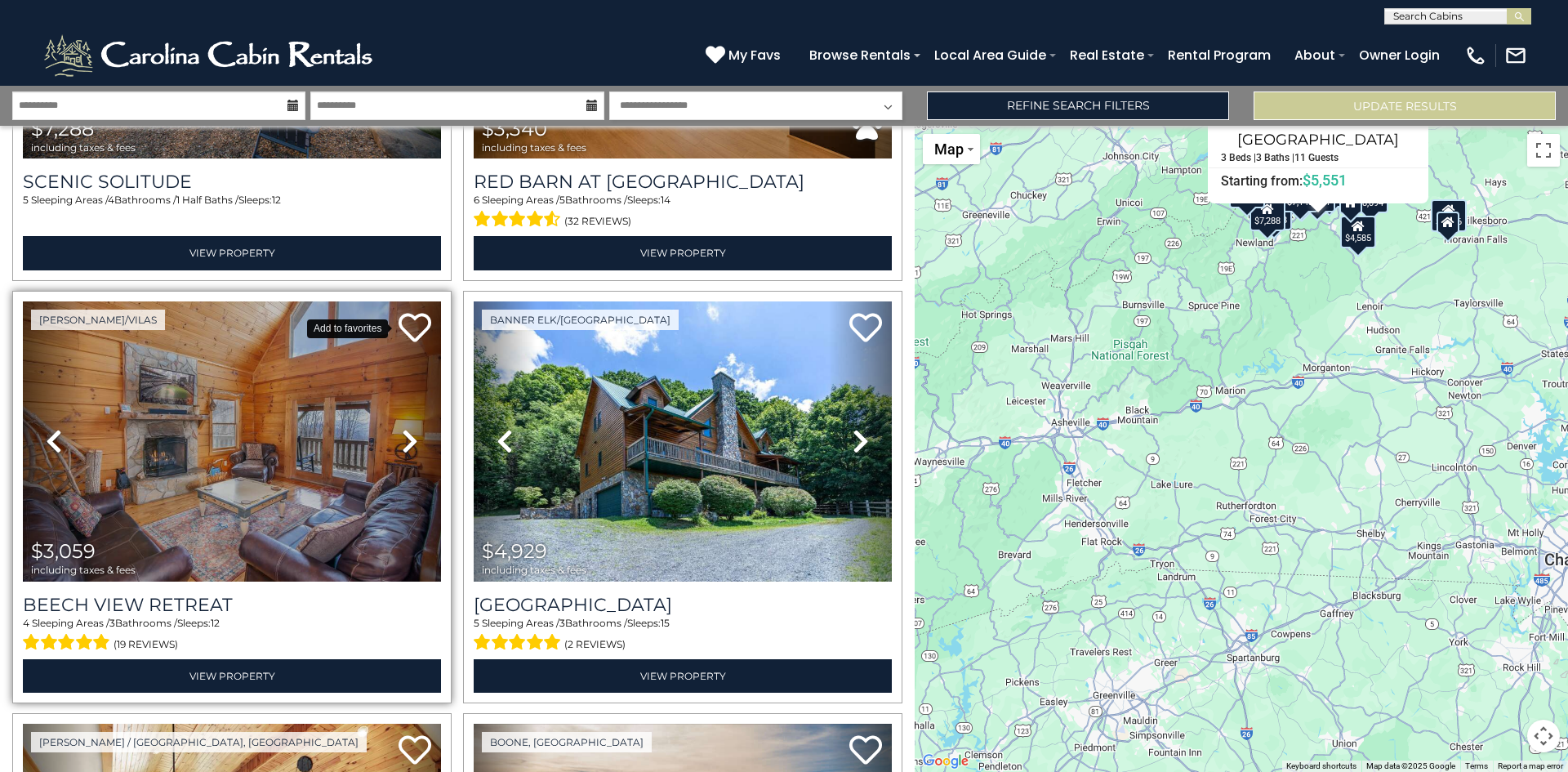
scroll to position [735, 0]
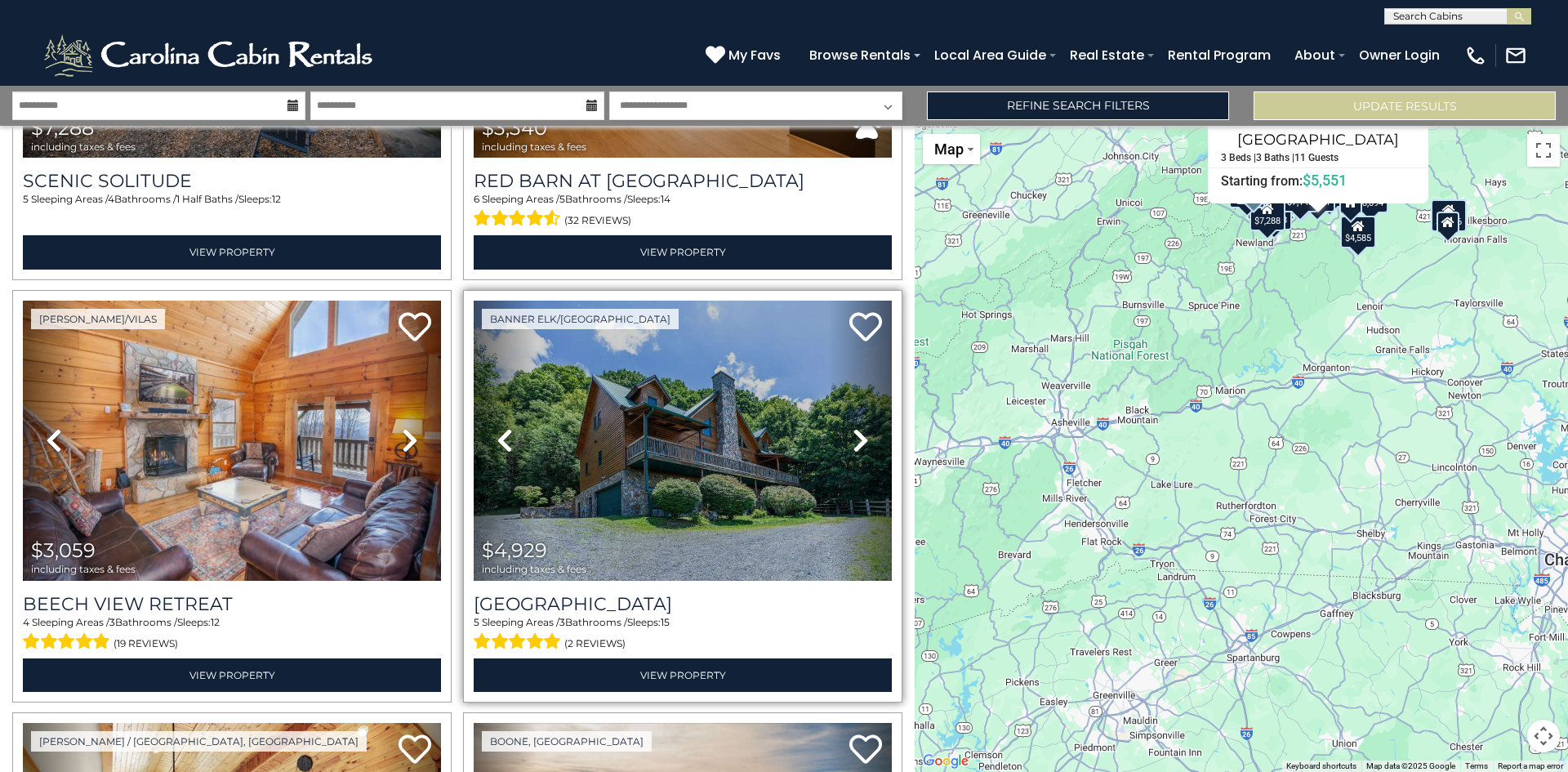
click at [853, 436] on icon at bounding box center [860, 440] width 16 height 26
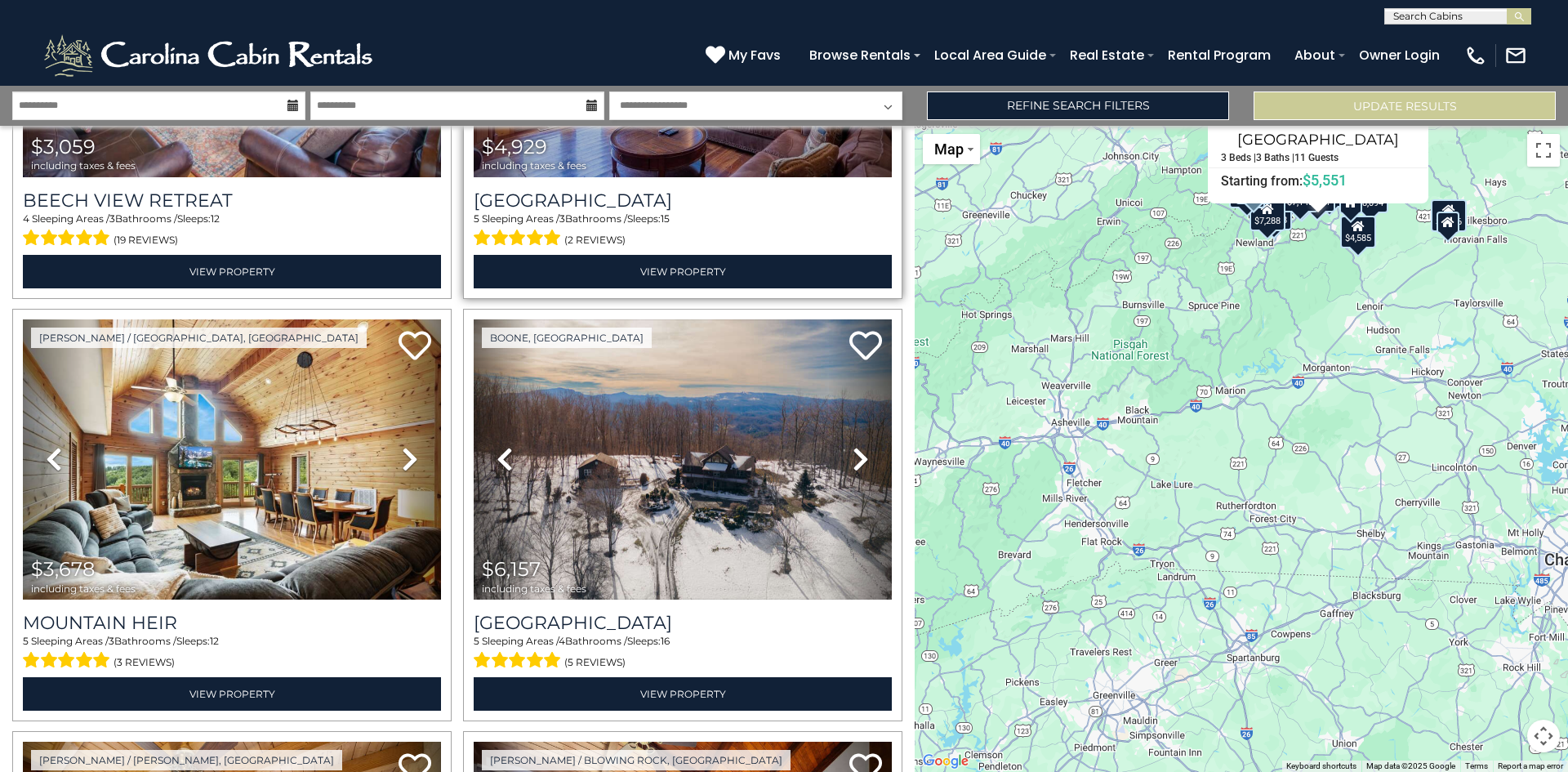
scroll to position [1144, 0]
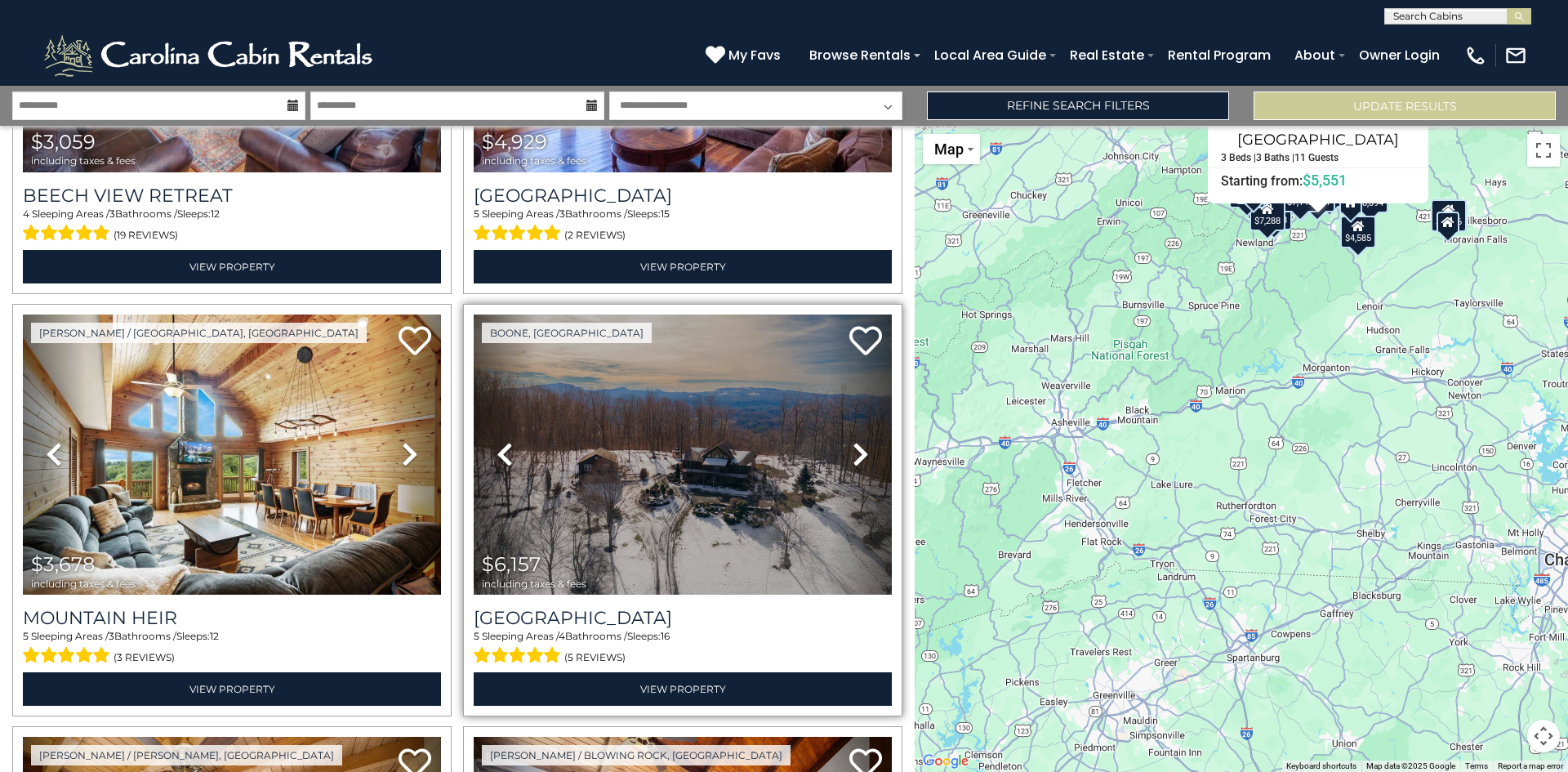
click at [853, 448] on icon at bounding box center [860, 453] width 16 height 26
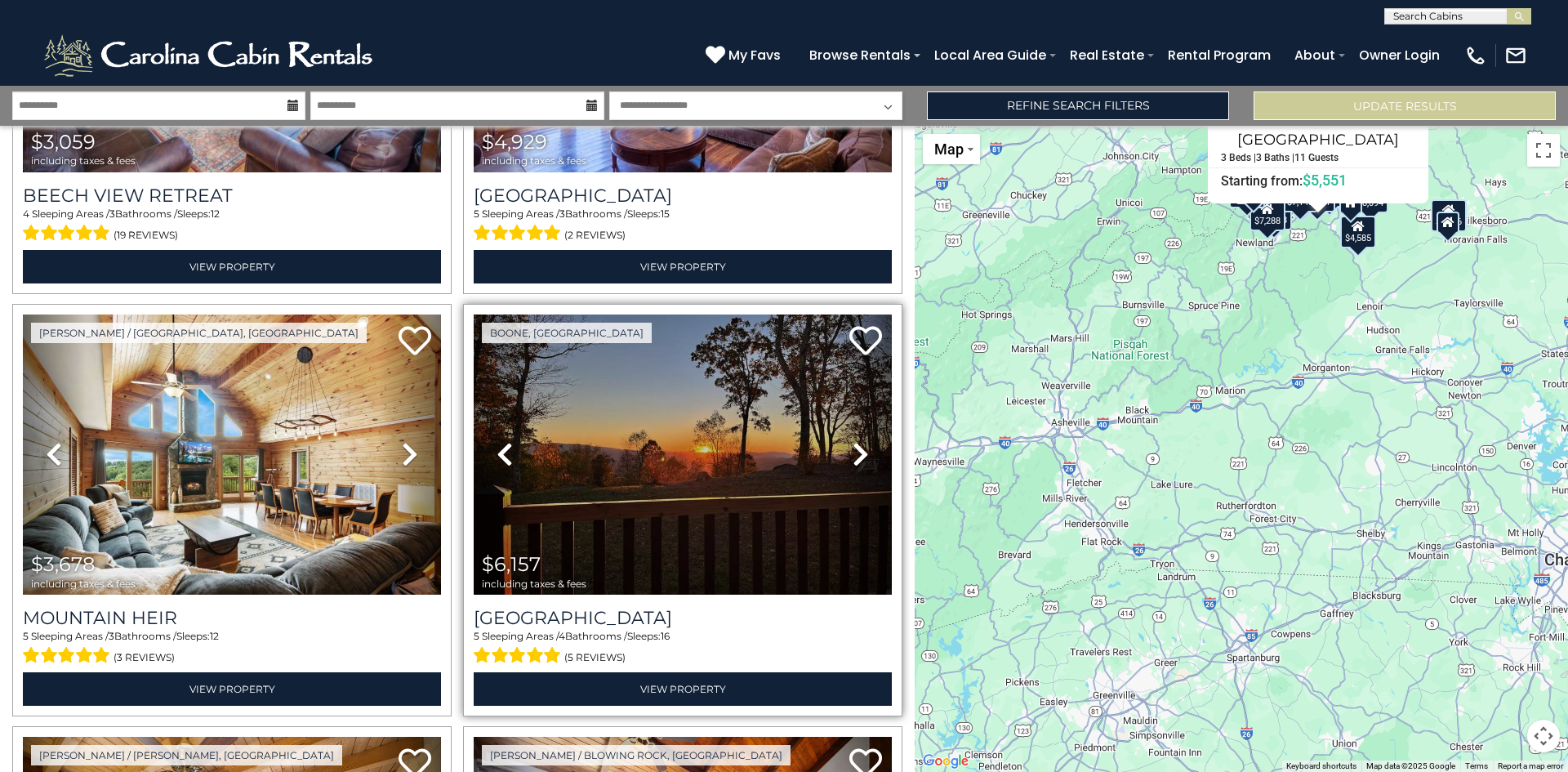
click at [853, 448] on icon at bounding box center [860, 453] width 16 height 26
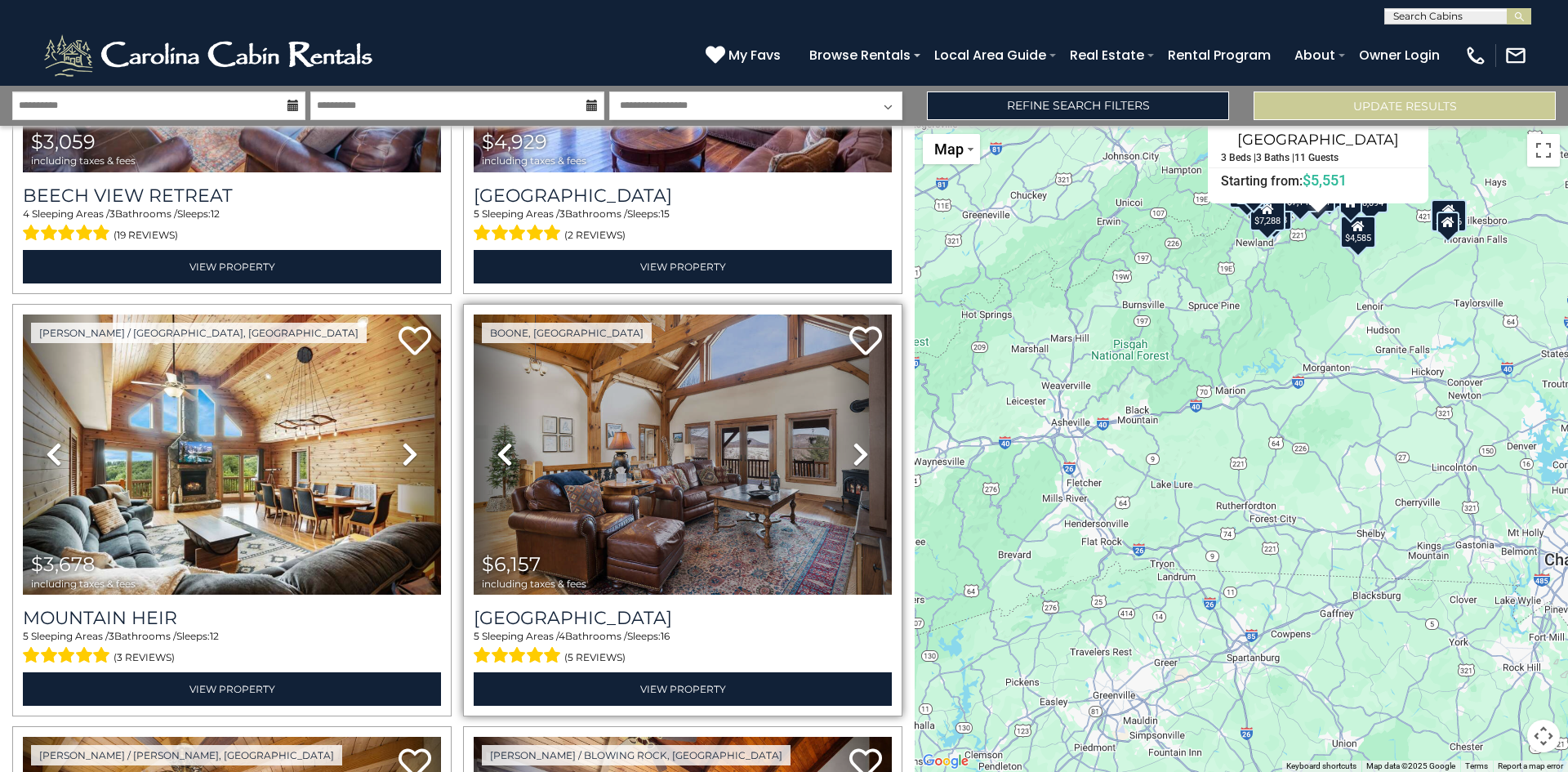
click at [853, 448] on icon at bounding box center [860, 453] width 16 height 26
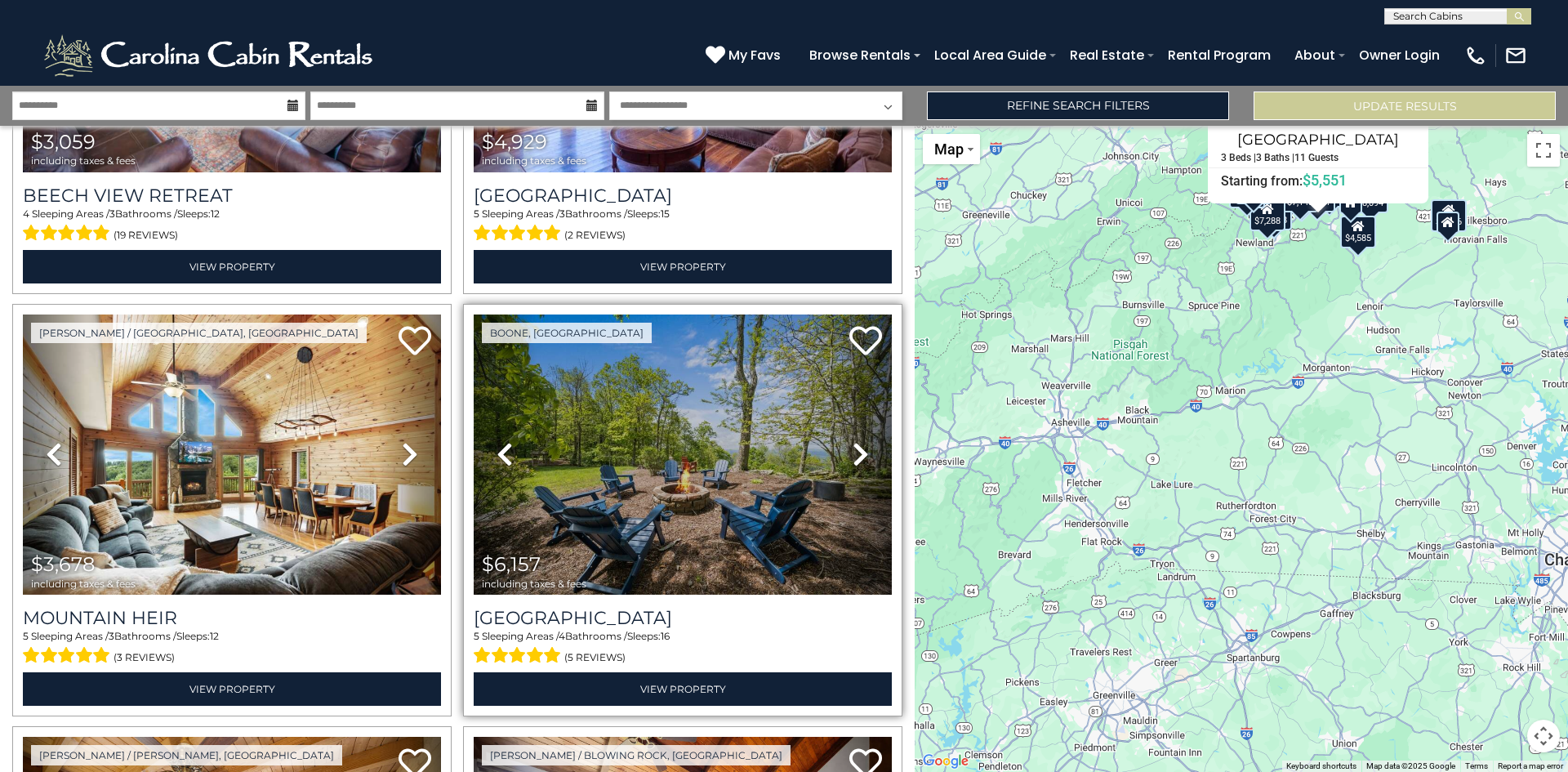
click at [853, 448] on icon at bounding box center [860, 453] width 16 height 26
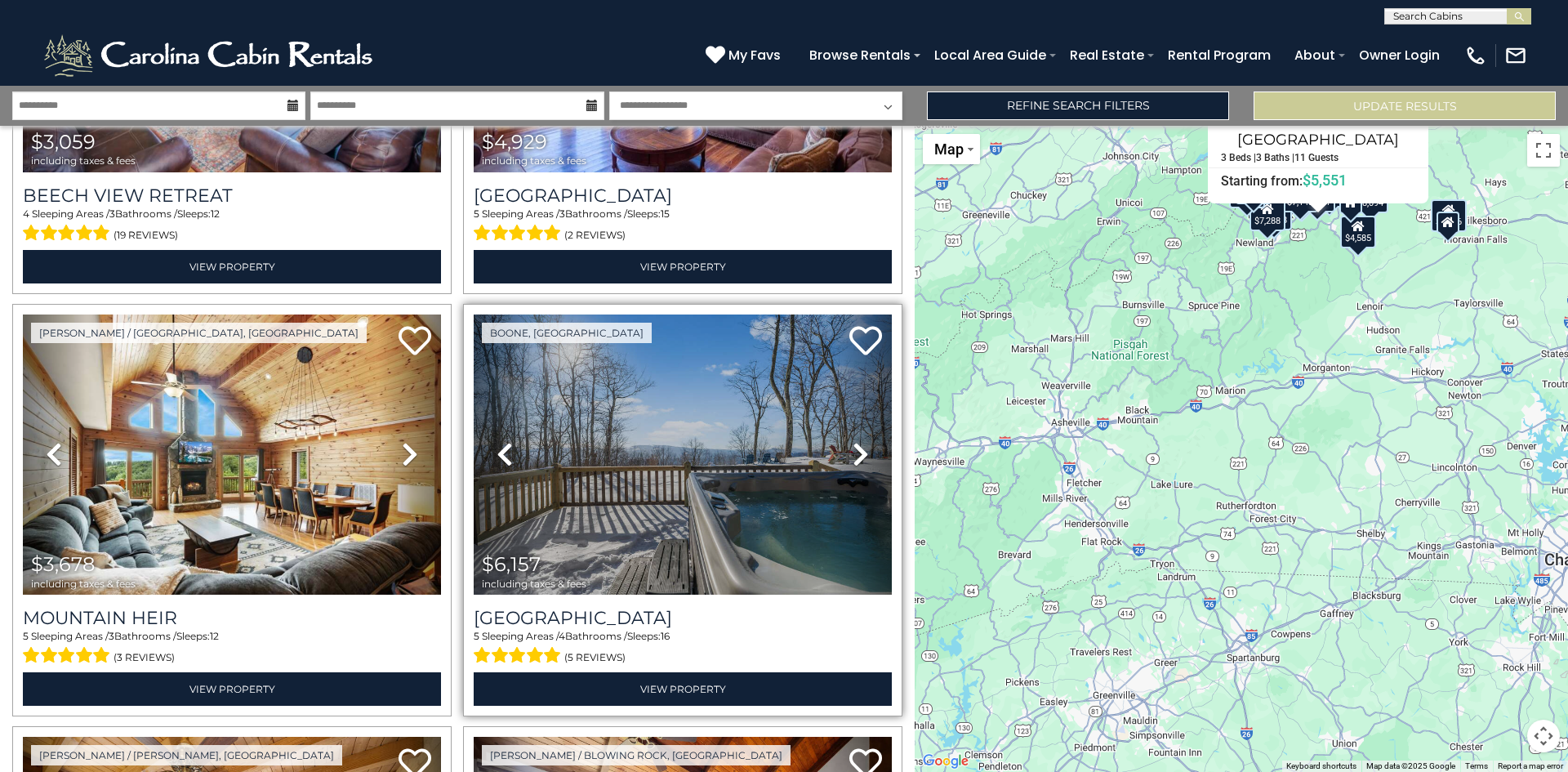
click at [853, 448] on icon at bounding box center [860, 453] width 16 height 26
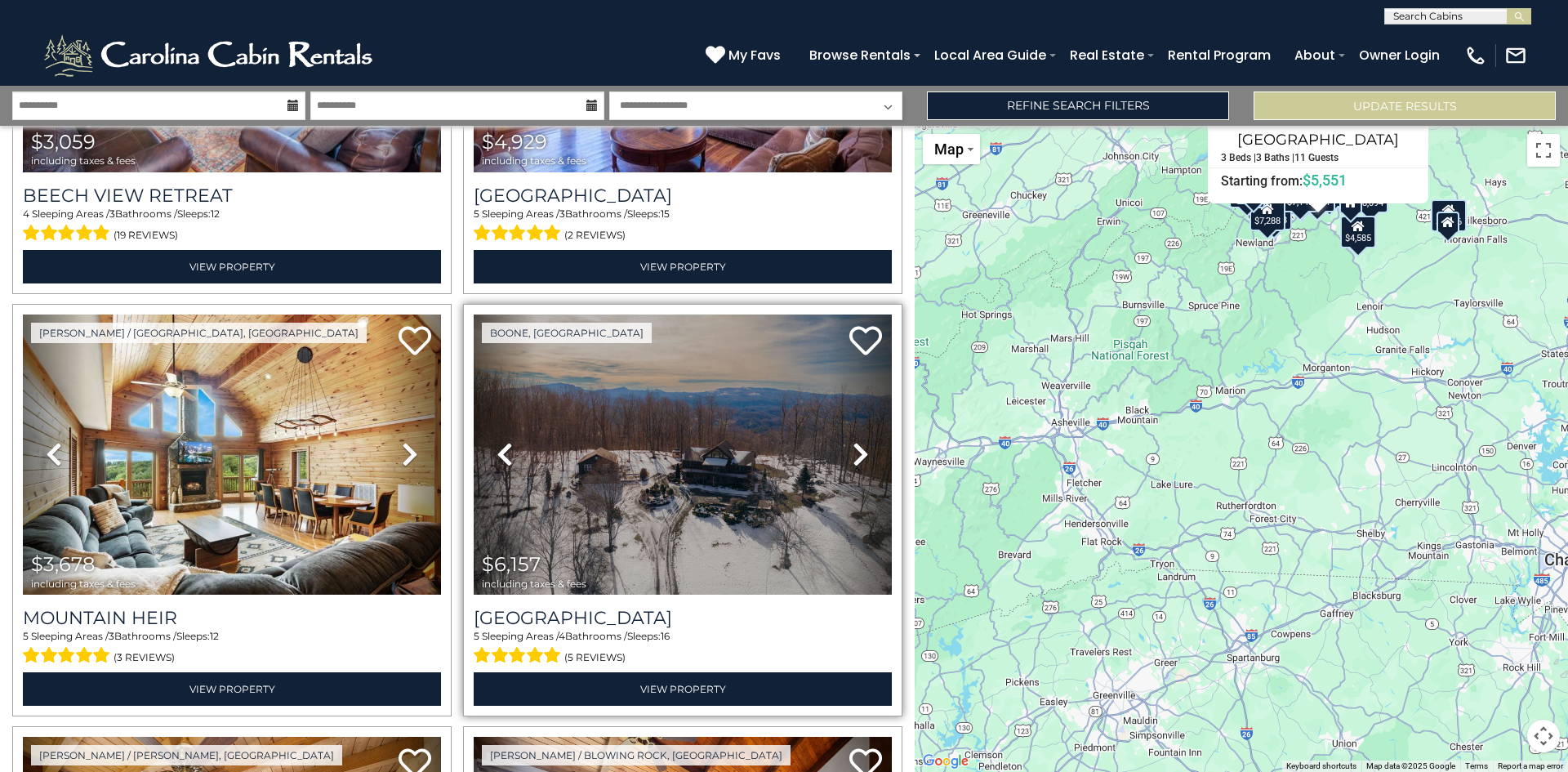
click at [853, 448] on icon at bounding box center [860, 453] width 16 height 26
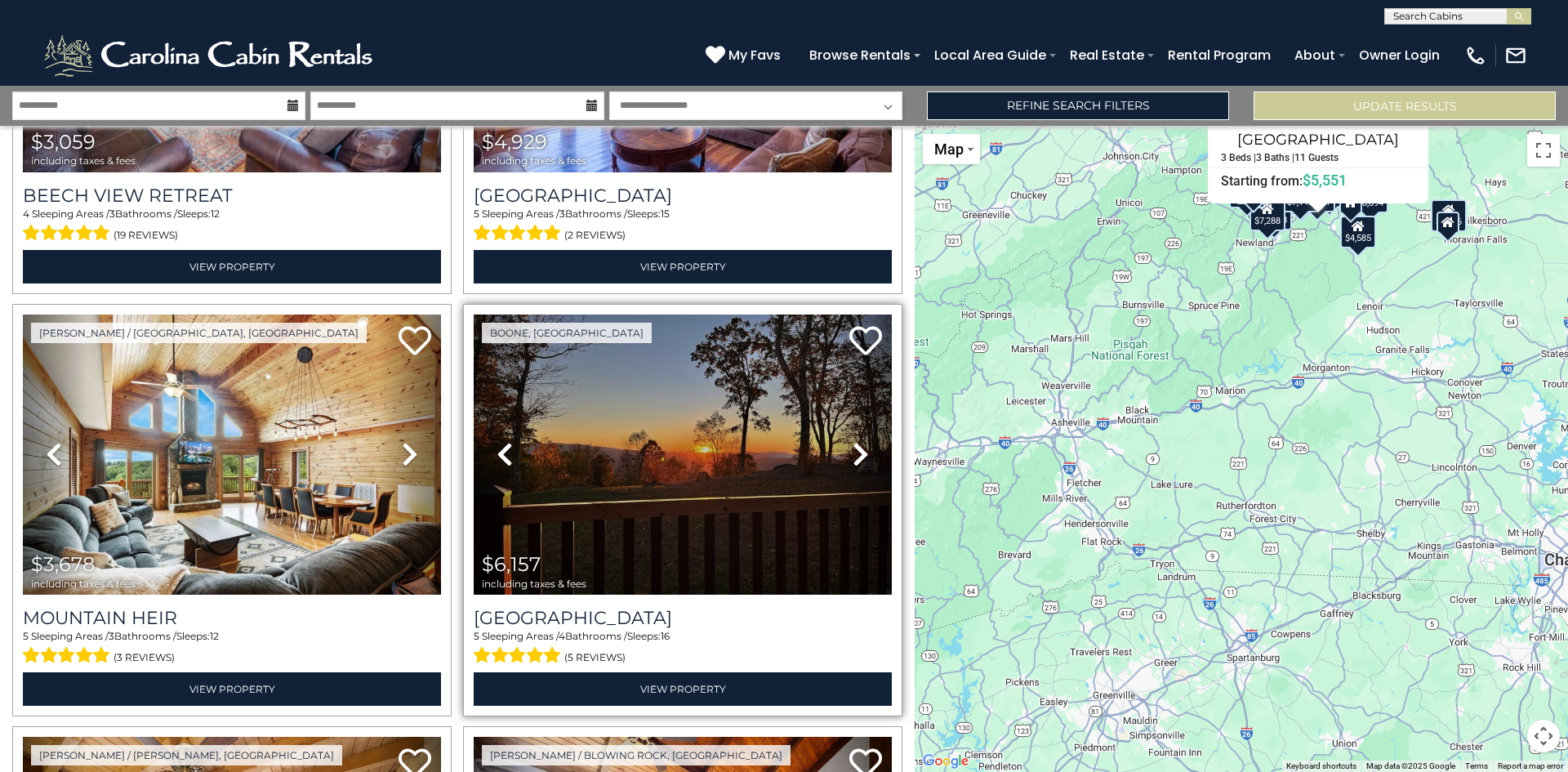
click at [853, 448] on icon at bounding box center [860, 453] width 16 height 26
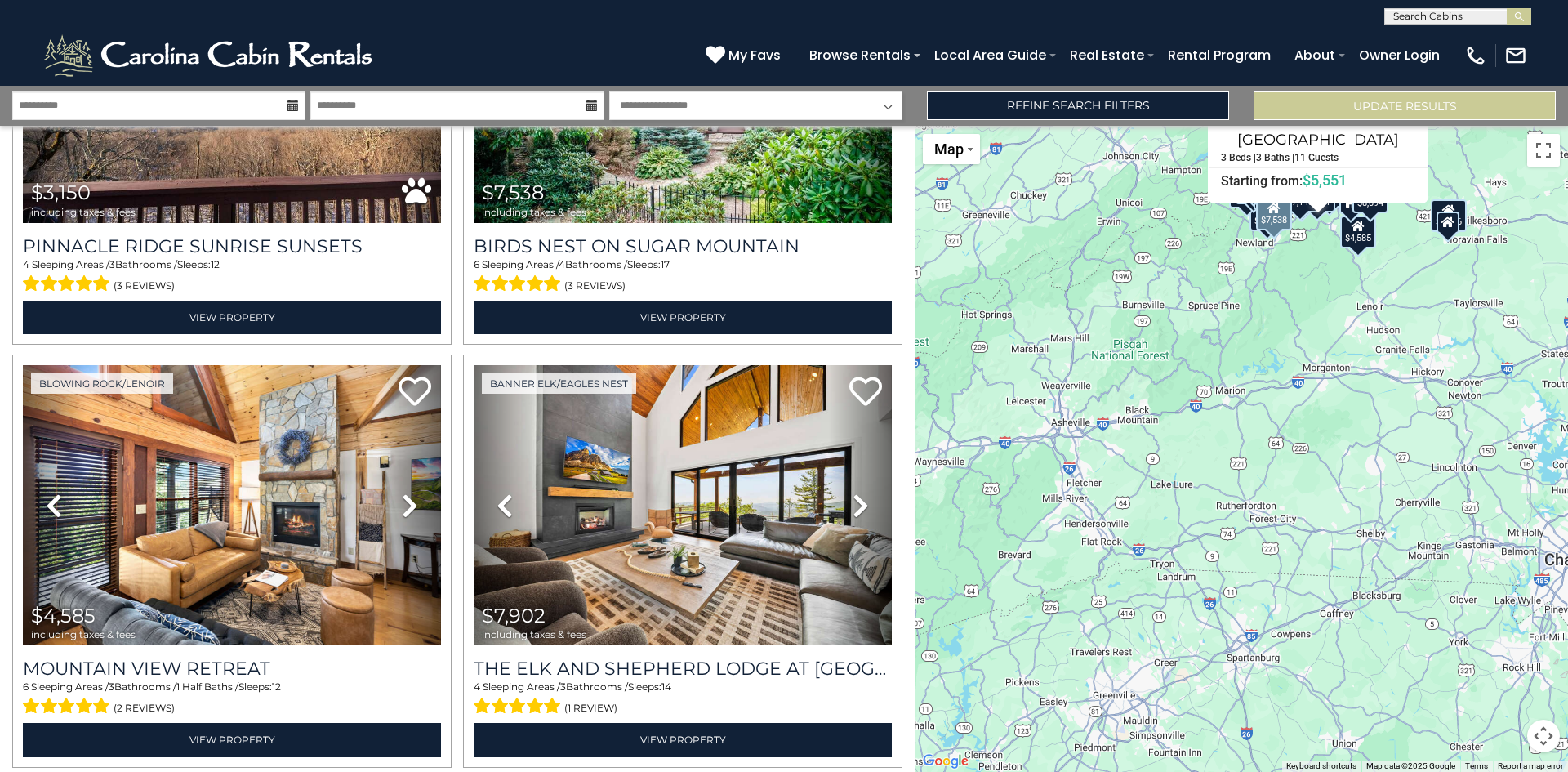
scroll to position [2859, 0]
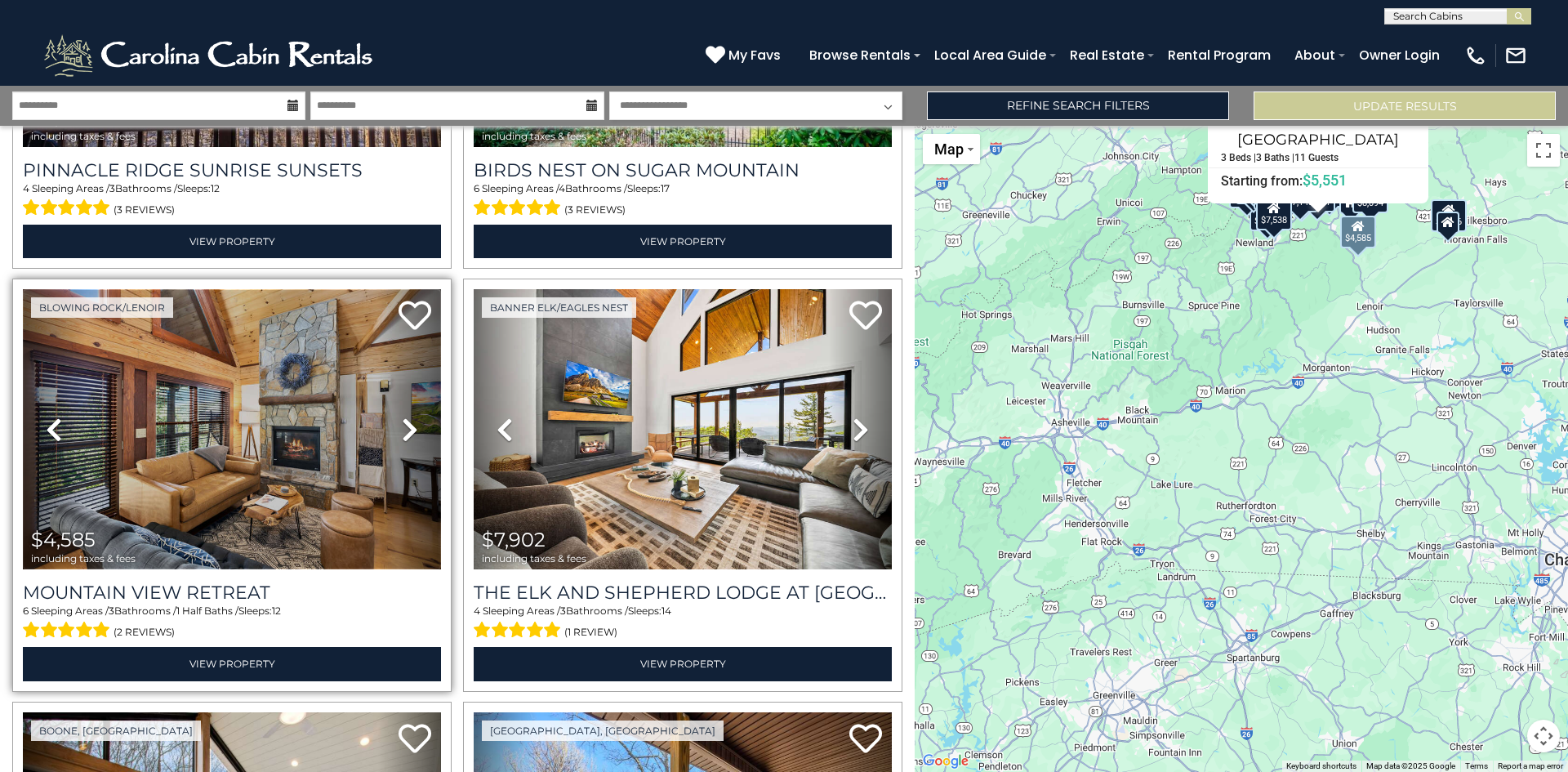
click at [196, 426] on img at bounding box center [232, 429] width 418 height 280
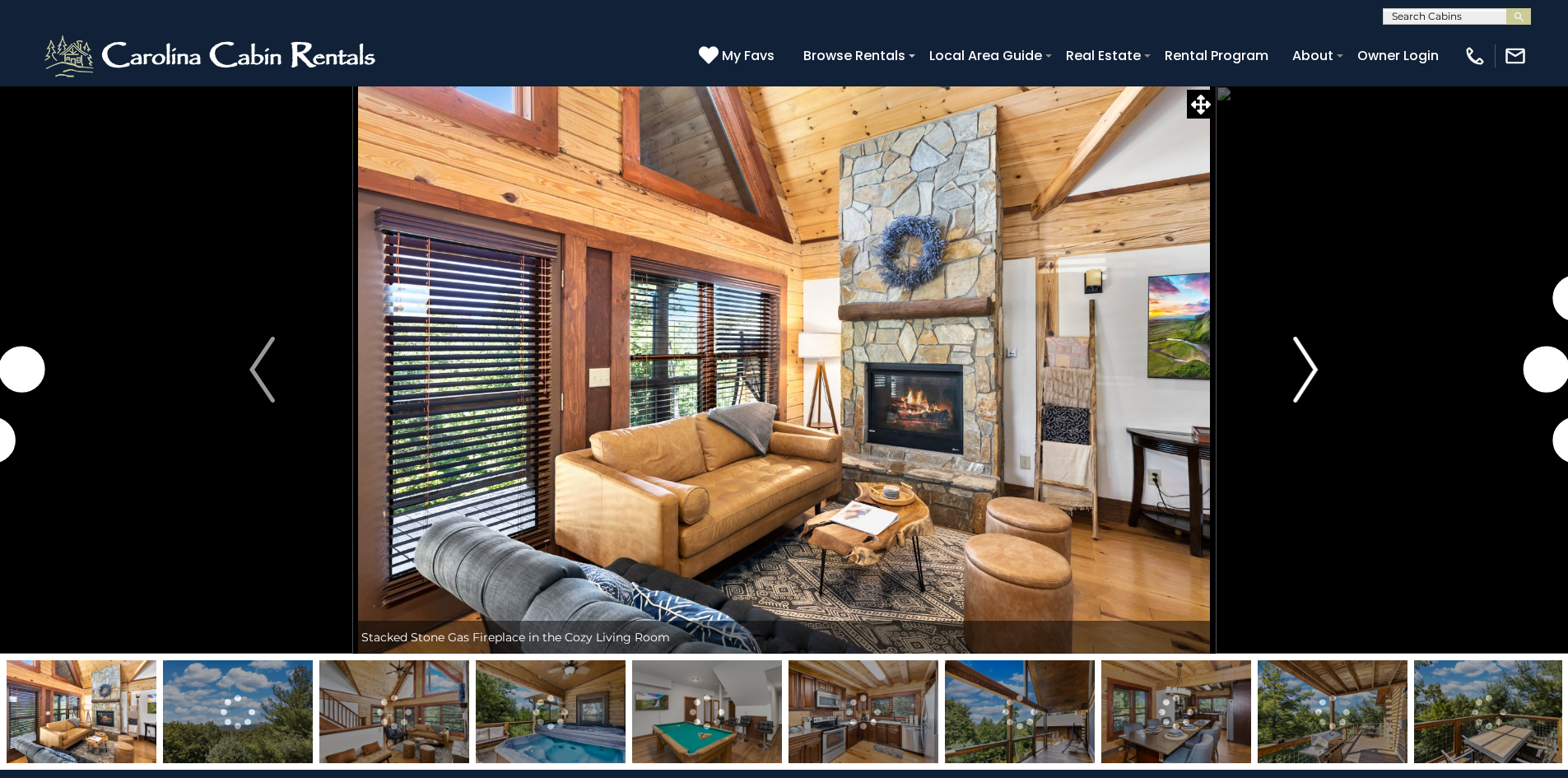
click at [1304, 368] on img "Next" at bounding box center [1305, 369] width 25 height 66
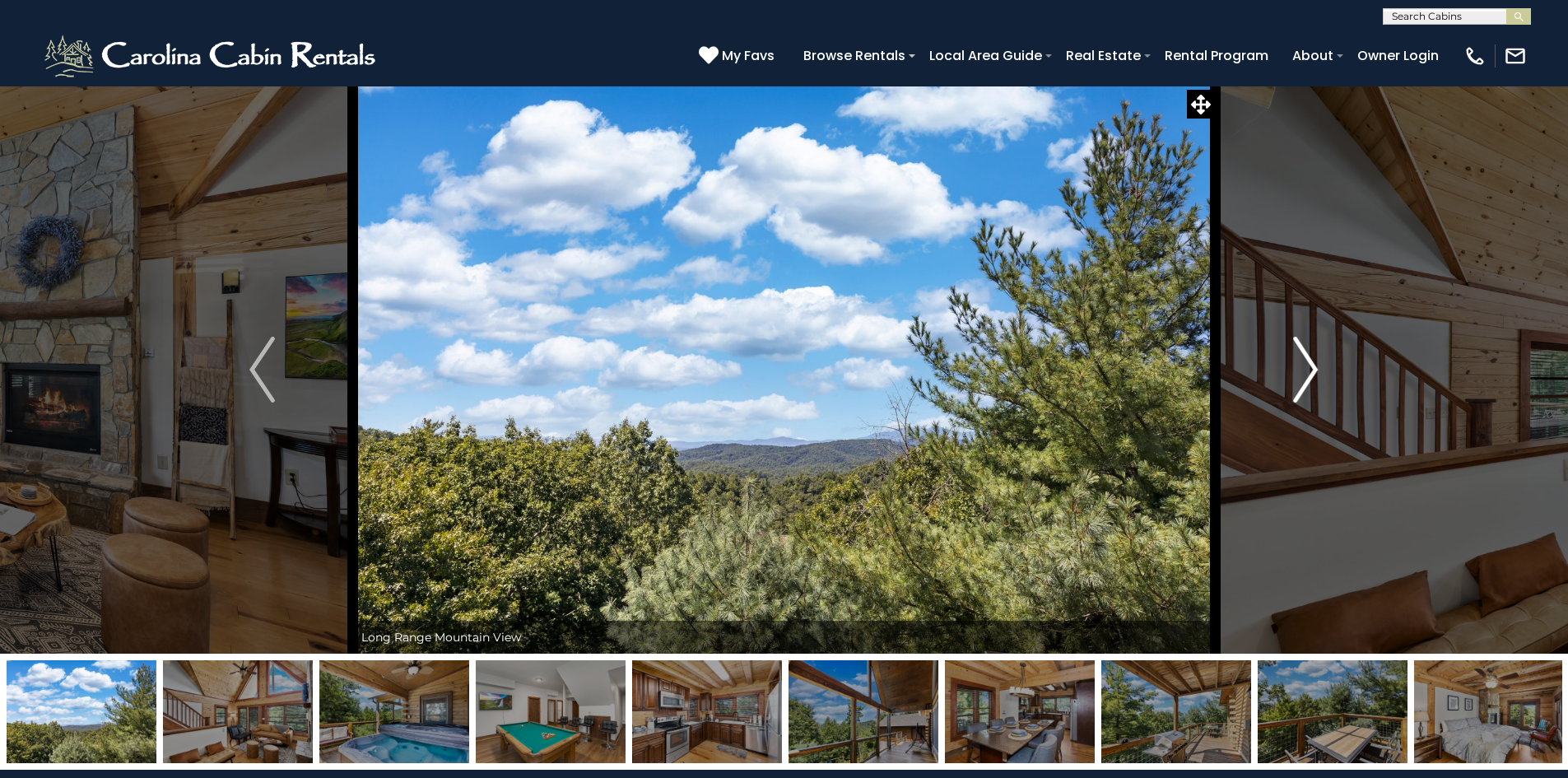
click at [1304, 368] on img "Next" at bounding box center [1305, 369] width 25 height 66
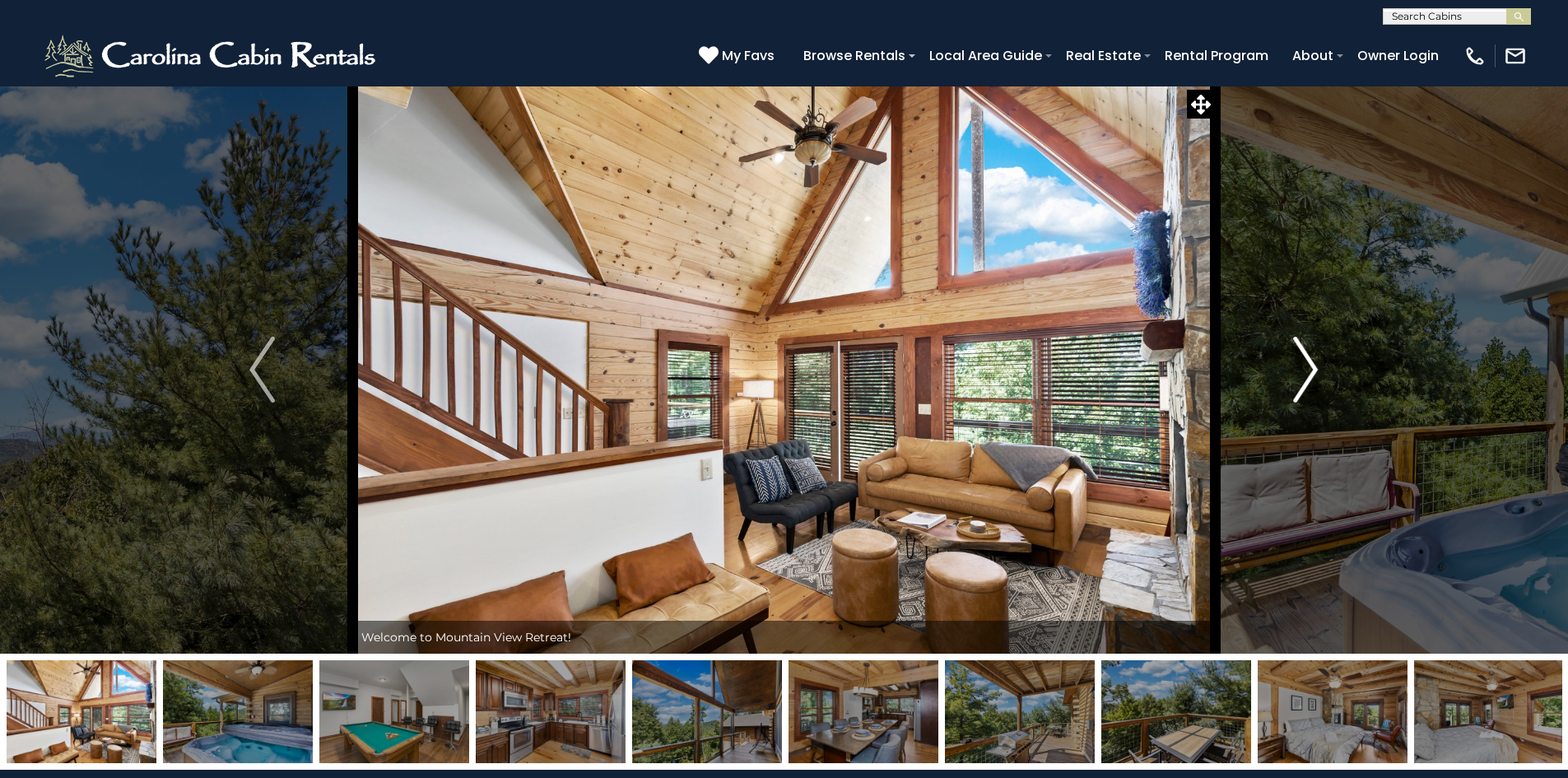
click at [1304, 368] on img "Next" at bounding box center [1305, 369] width 25 height 66
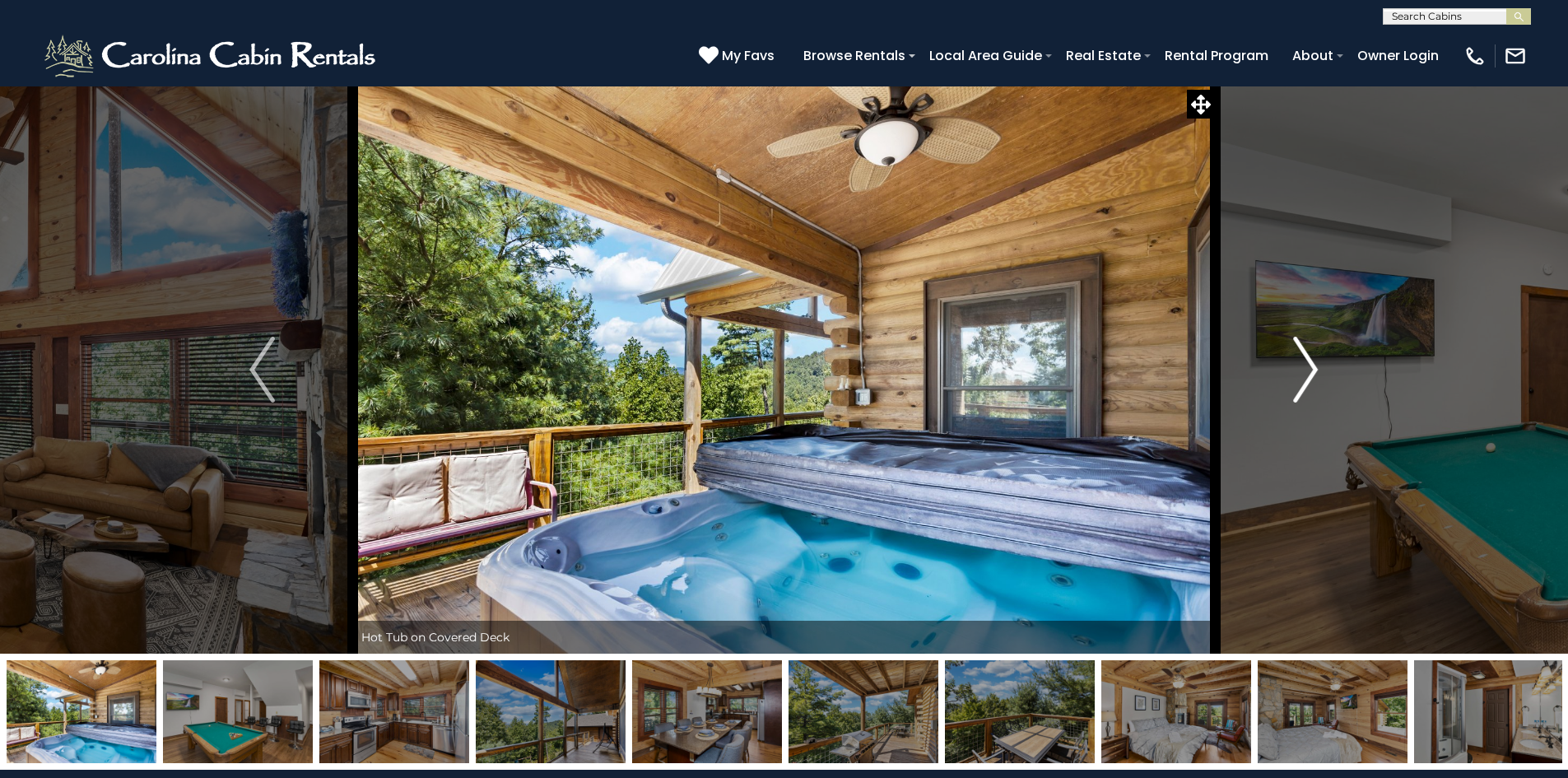
click at [1304, 368] on img "Next" at bounding box center [1305, 369] width 25 height 66
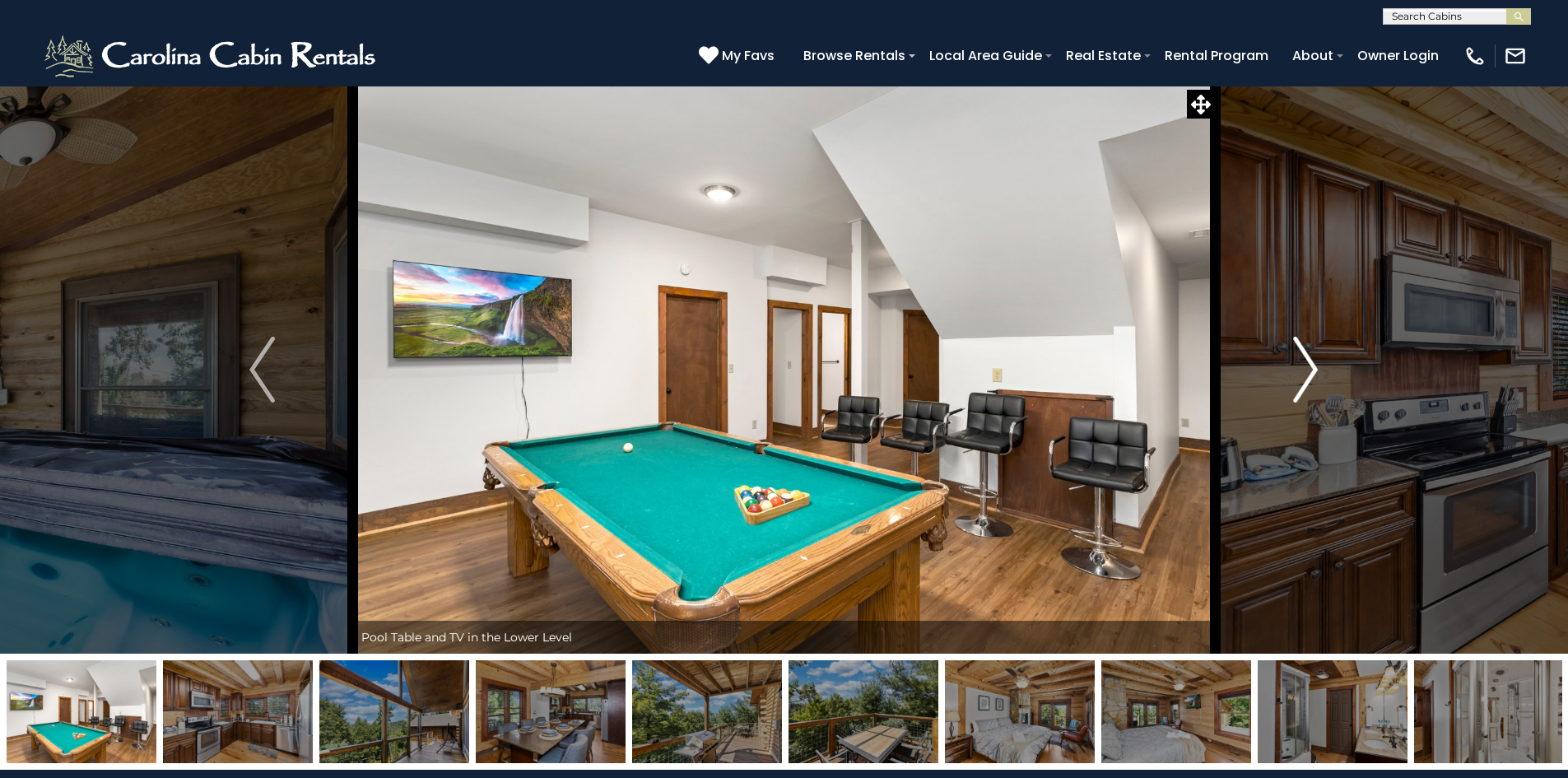
click at [1304, 368] on img "Next" at bounding box center [1305, 369] width 25 height 66
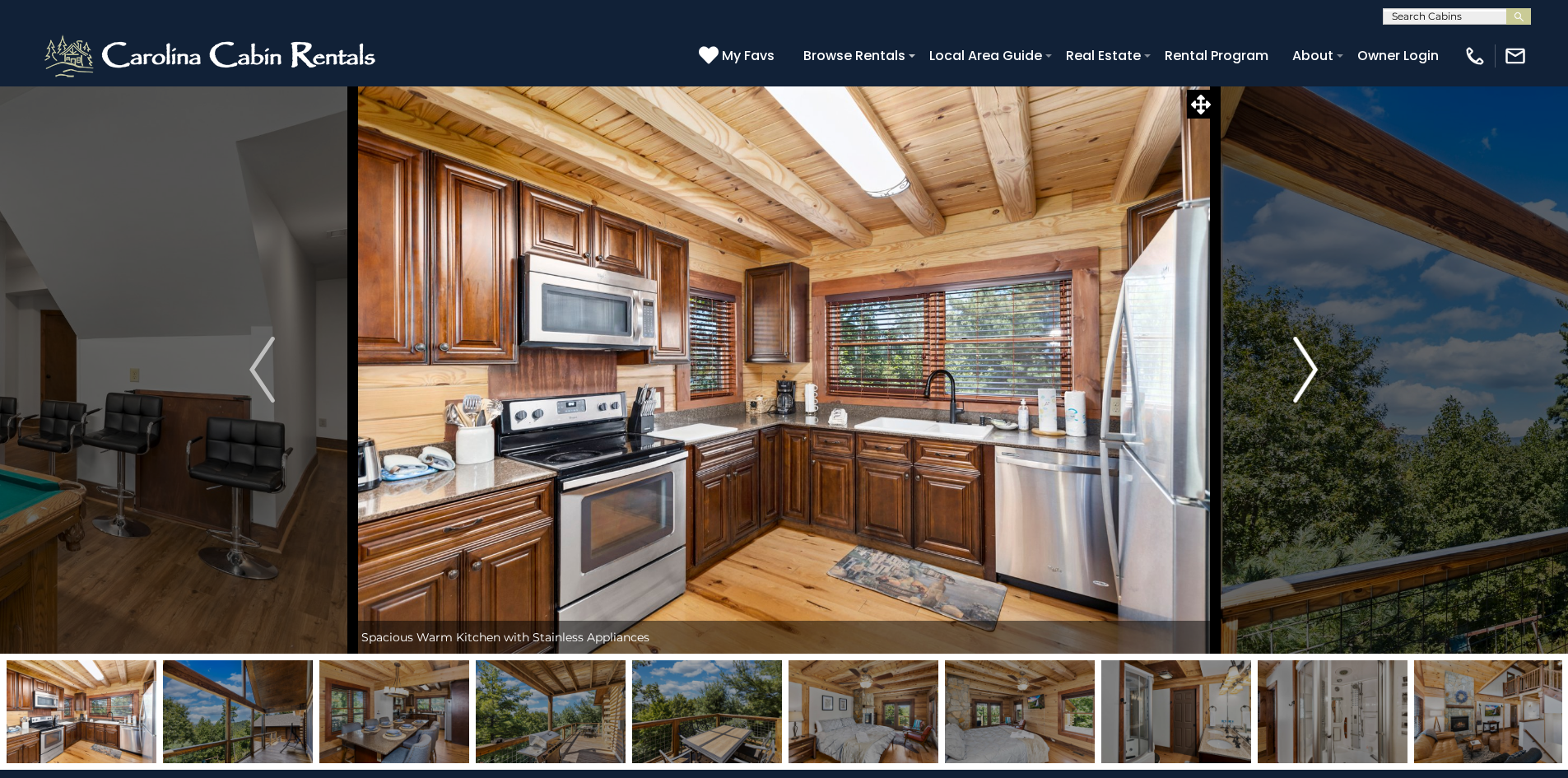
click at [1304, 368] on img "Next" at bounding box center [1305, 369] width 25 height 66
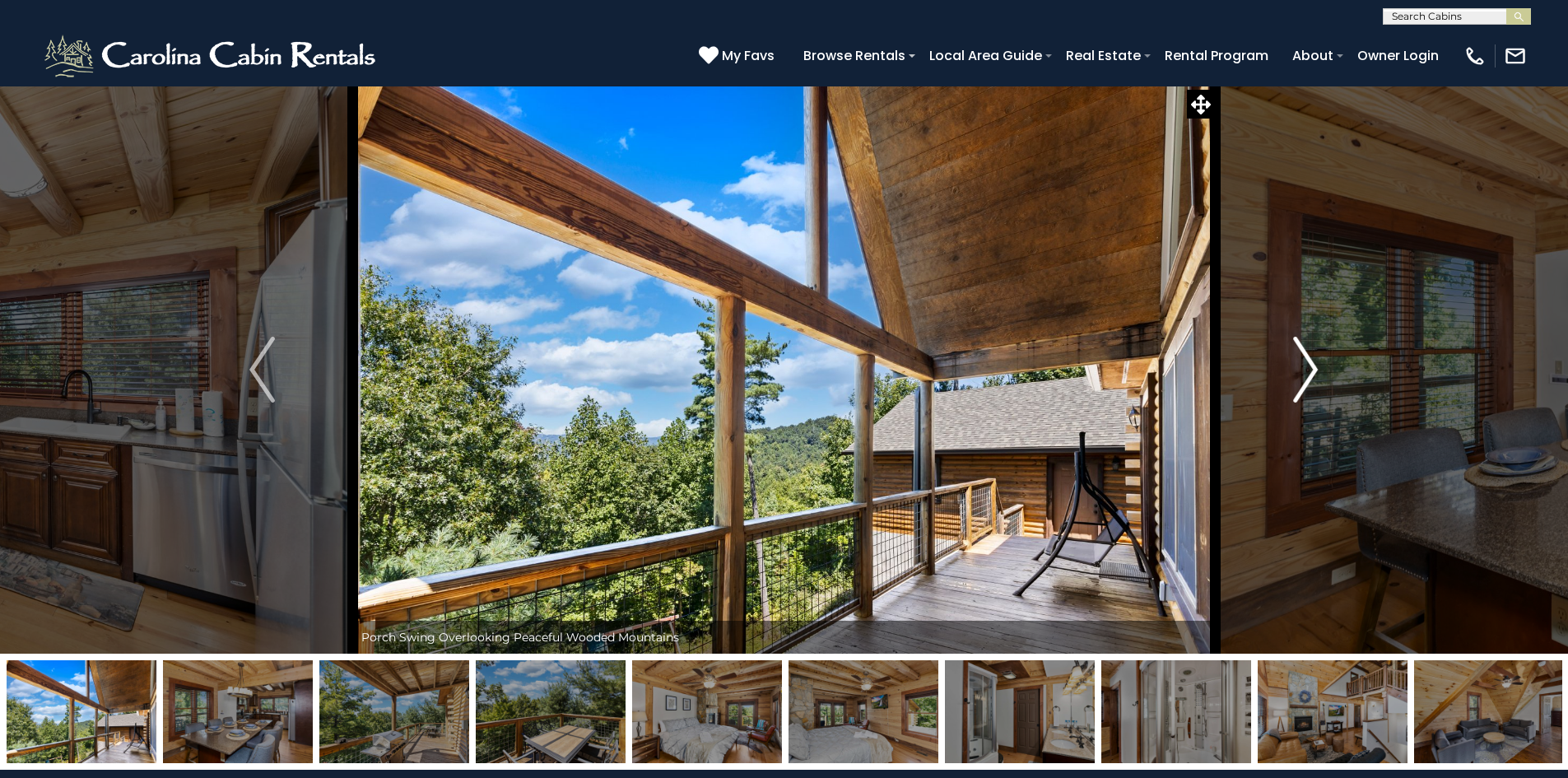
click at [1304, 368] on img "Next" at bounding box center [1305, 369] width 25 height 66
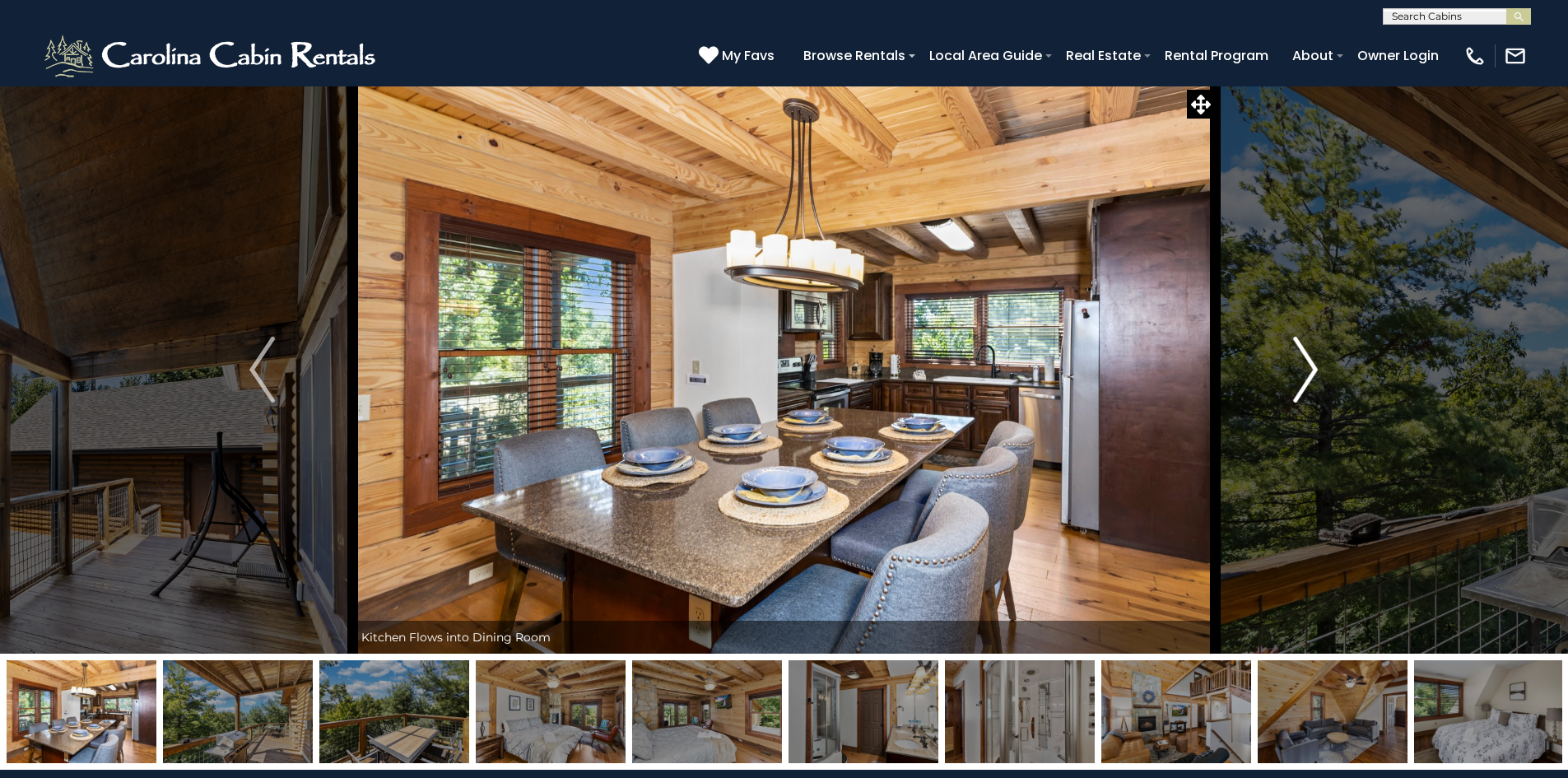
click at [1304, 368] on img "Next" at bounding box center [1305, 369] width 25 height 66
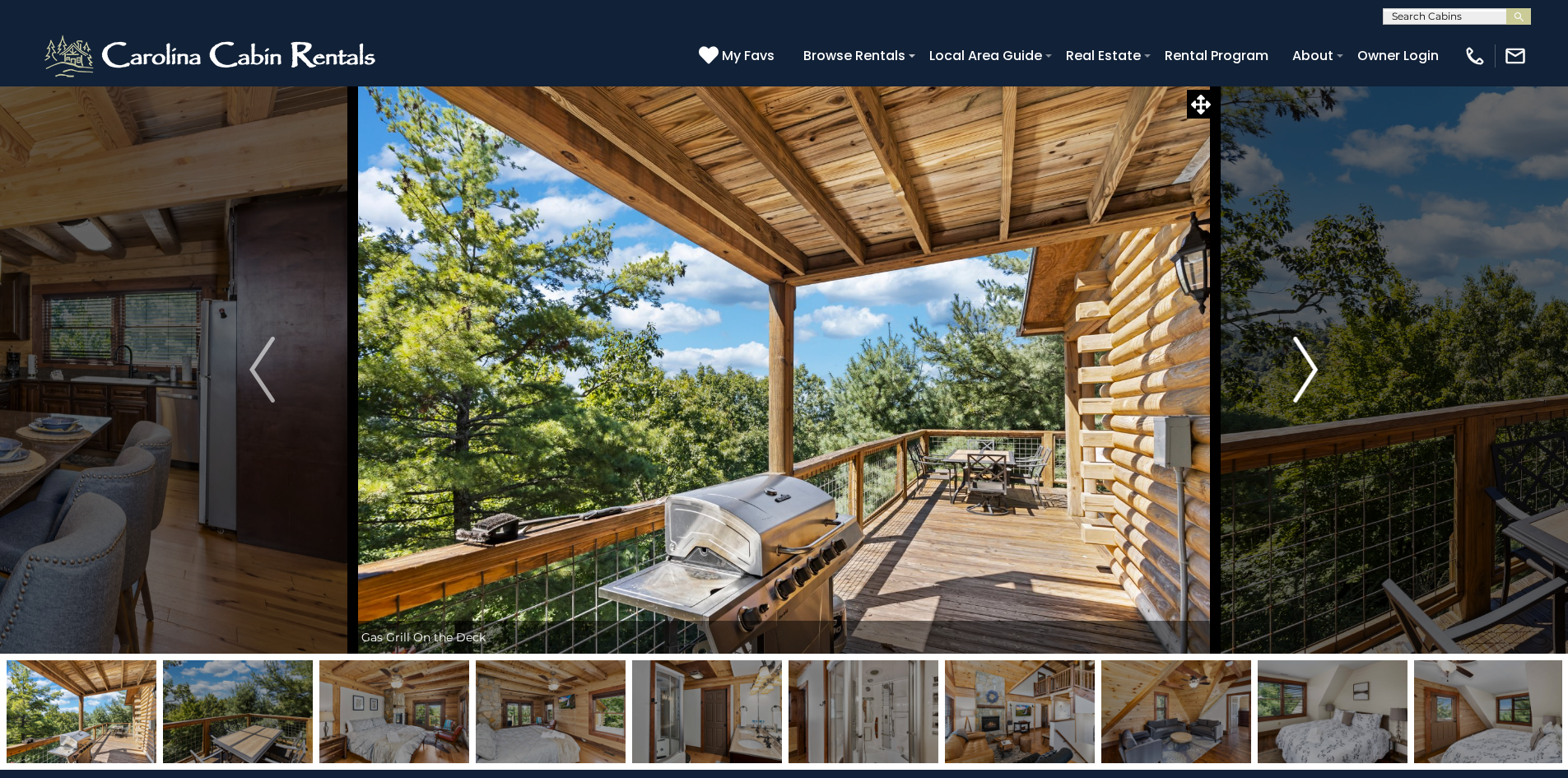
click at [1304, 368] on img "Next" at bounding box center [1305, 369] width 25 height 66
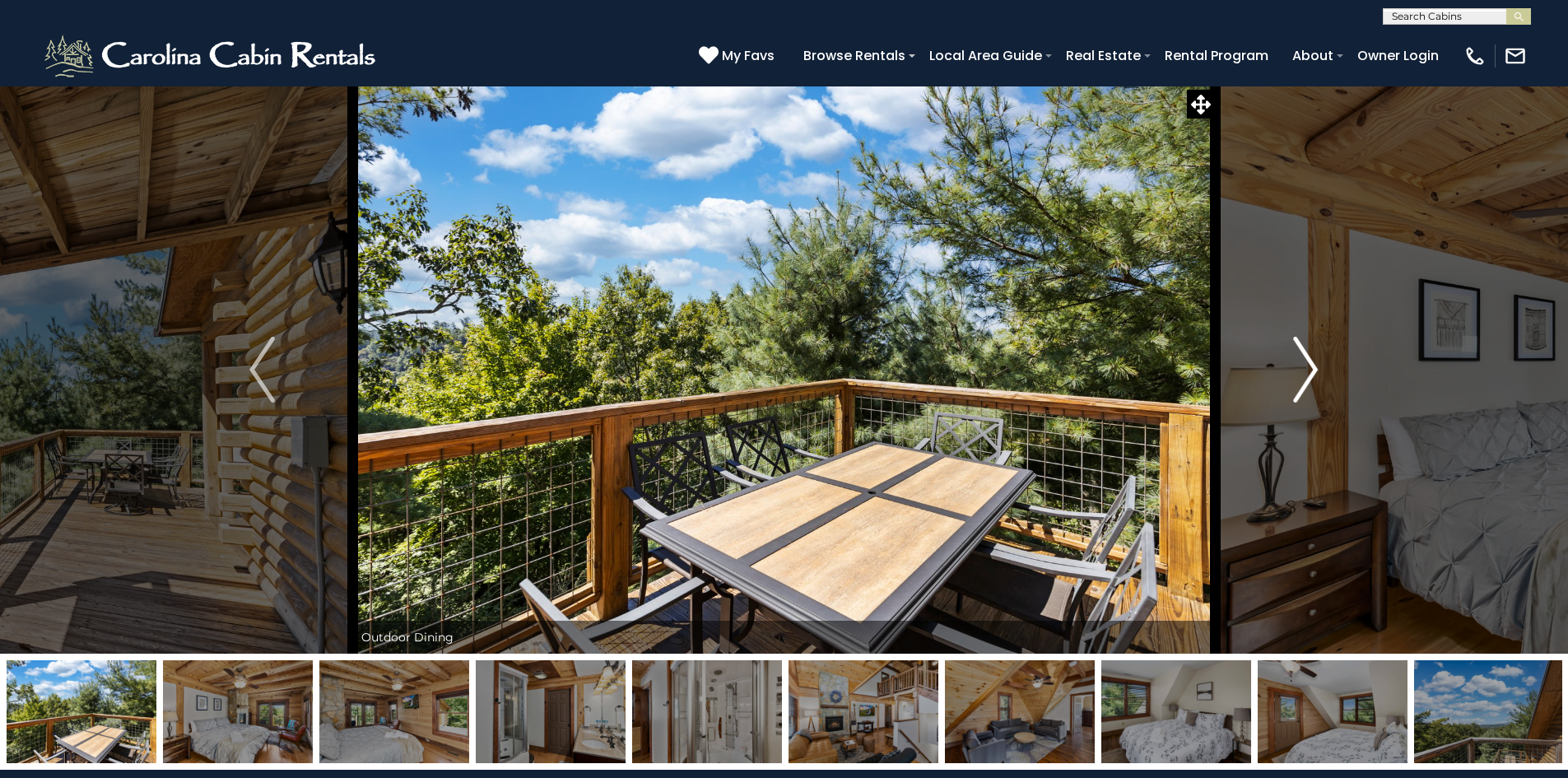
click at [1304, 368] on img "Next" at bounding box center [1305, 369] width 25 height 66
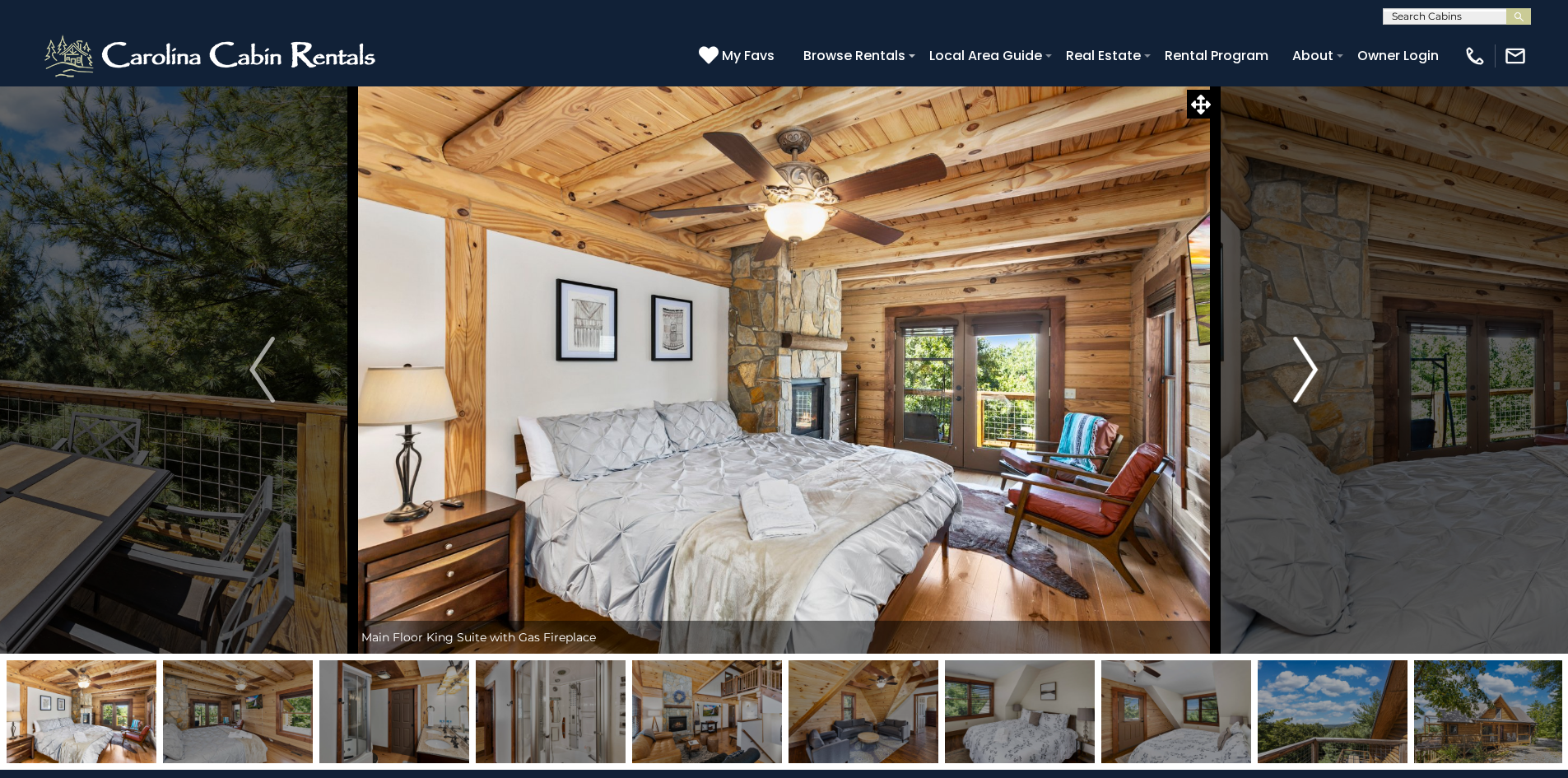
click at [1304, 368] on img "Next" at bounding box center [1305, 369] width 25 height 66
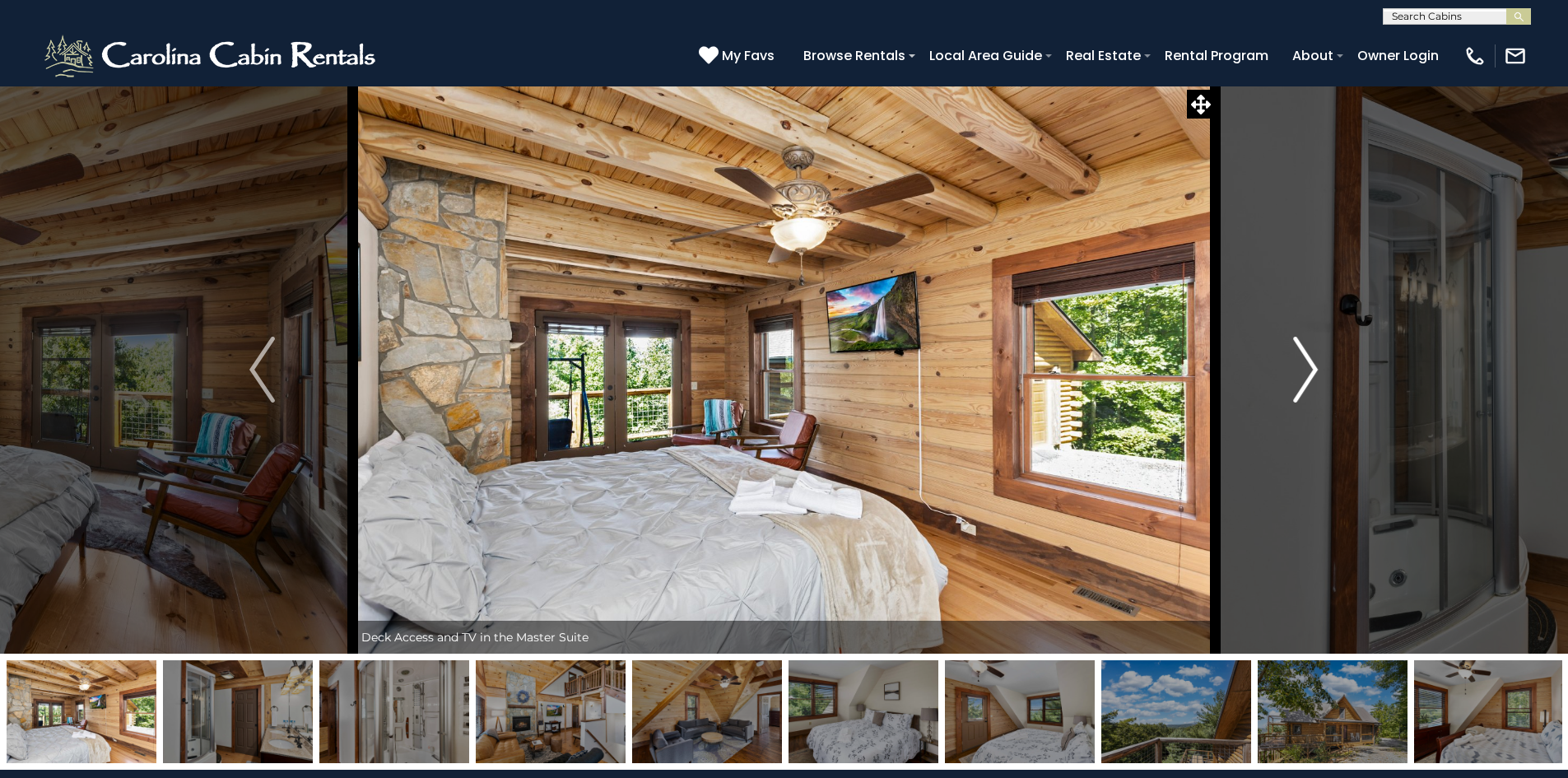
click at [1304, 368] on img "Next" at bounding box center [1305, 369] width 25 height 66
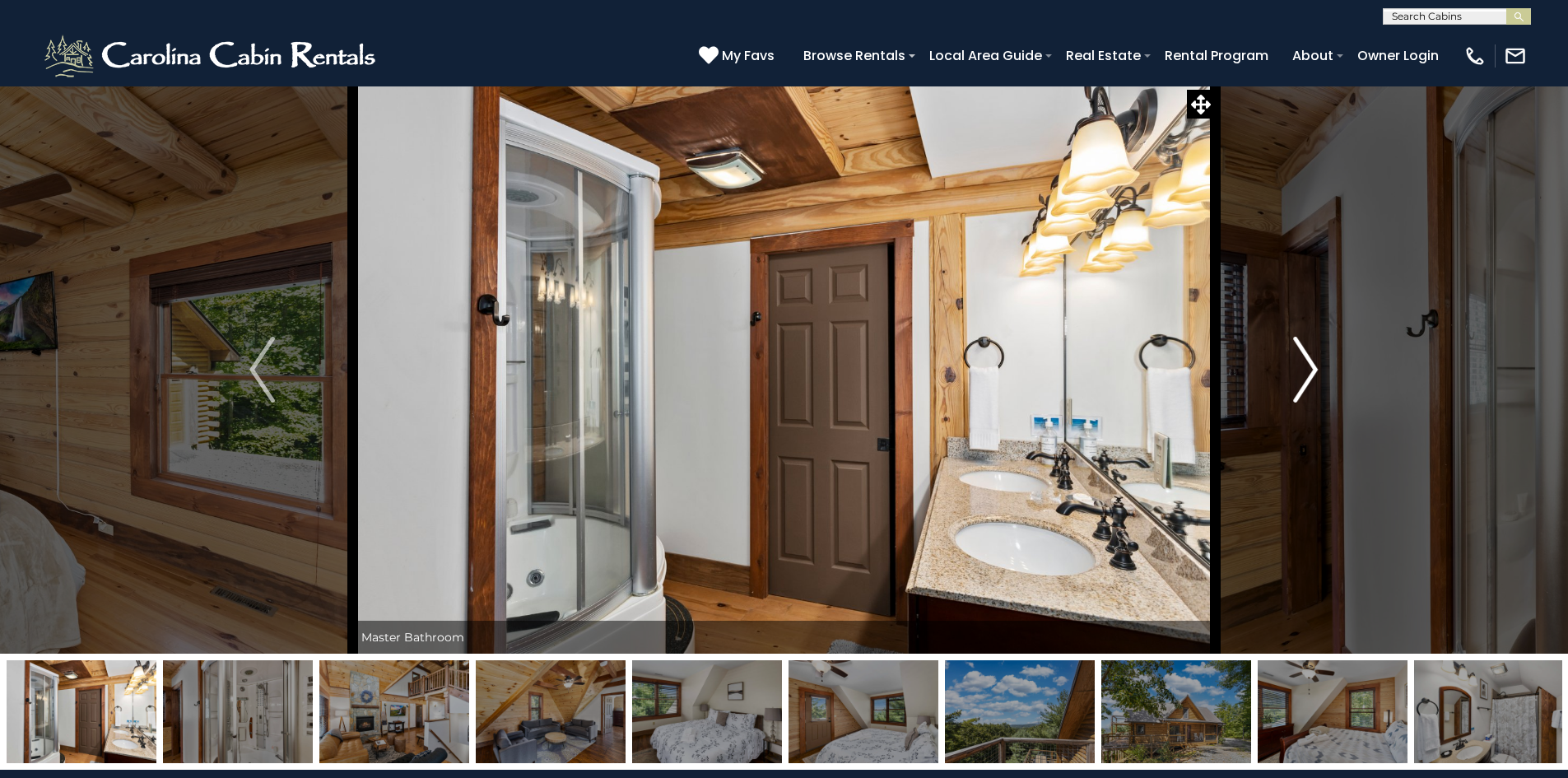
click at [1304, 368] on img "Next" at bounding box center [1305, 369] width 25 height 66
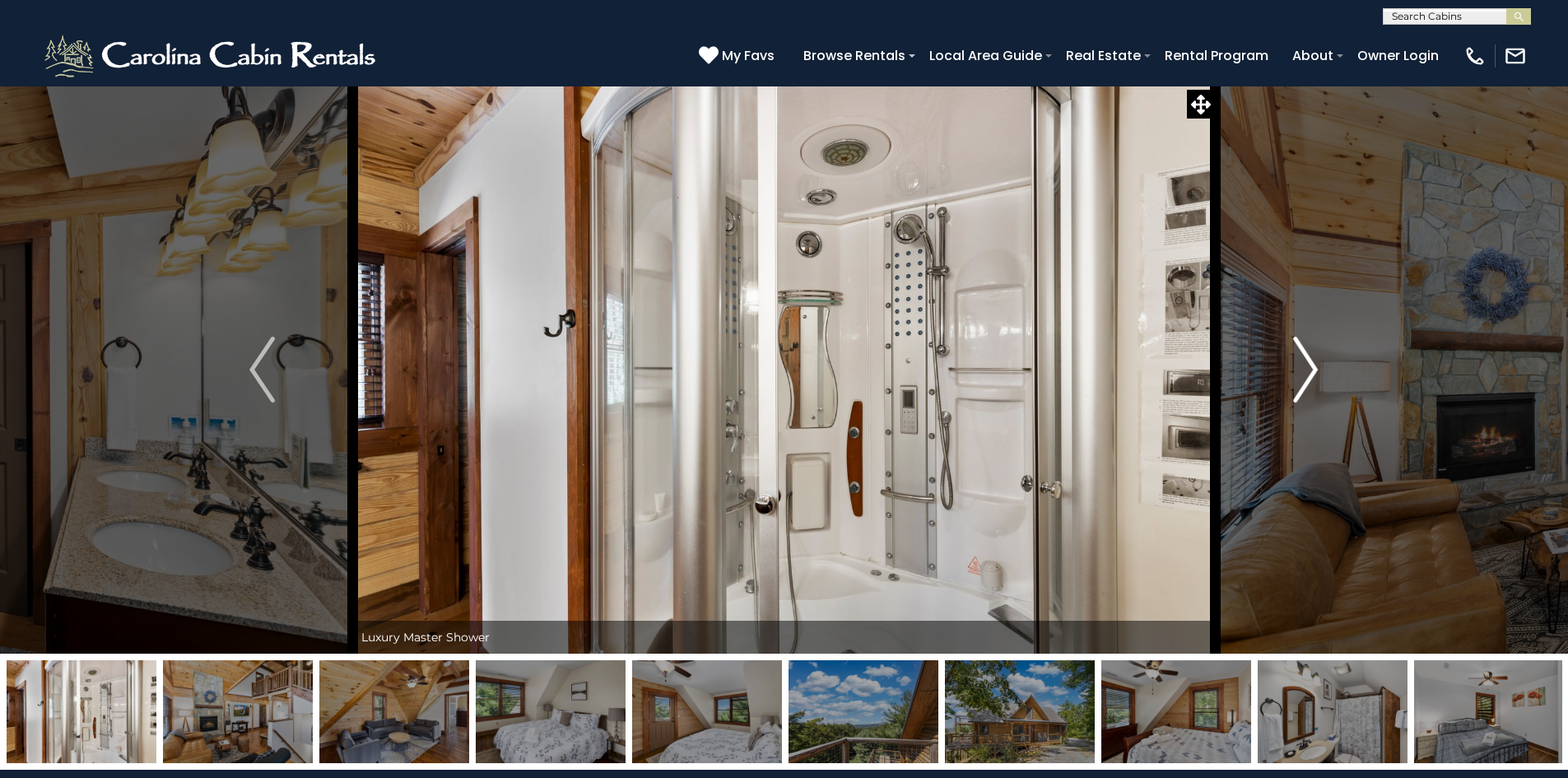
click at [1304, 368] on img "Next" at bounding box center [1305, 369] width 25 height 66
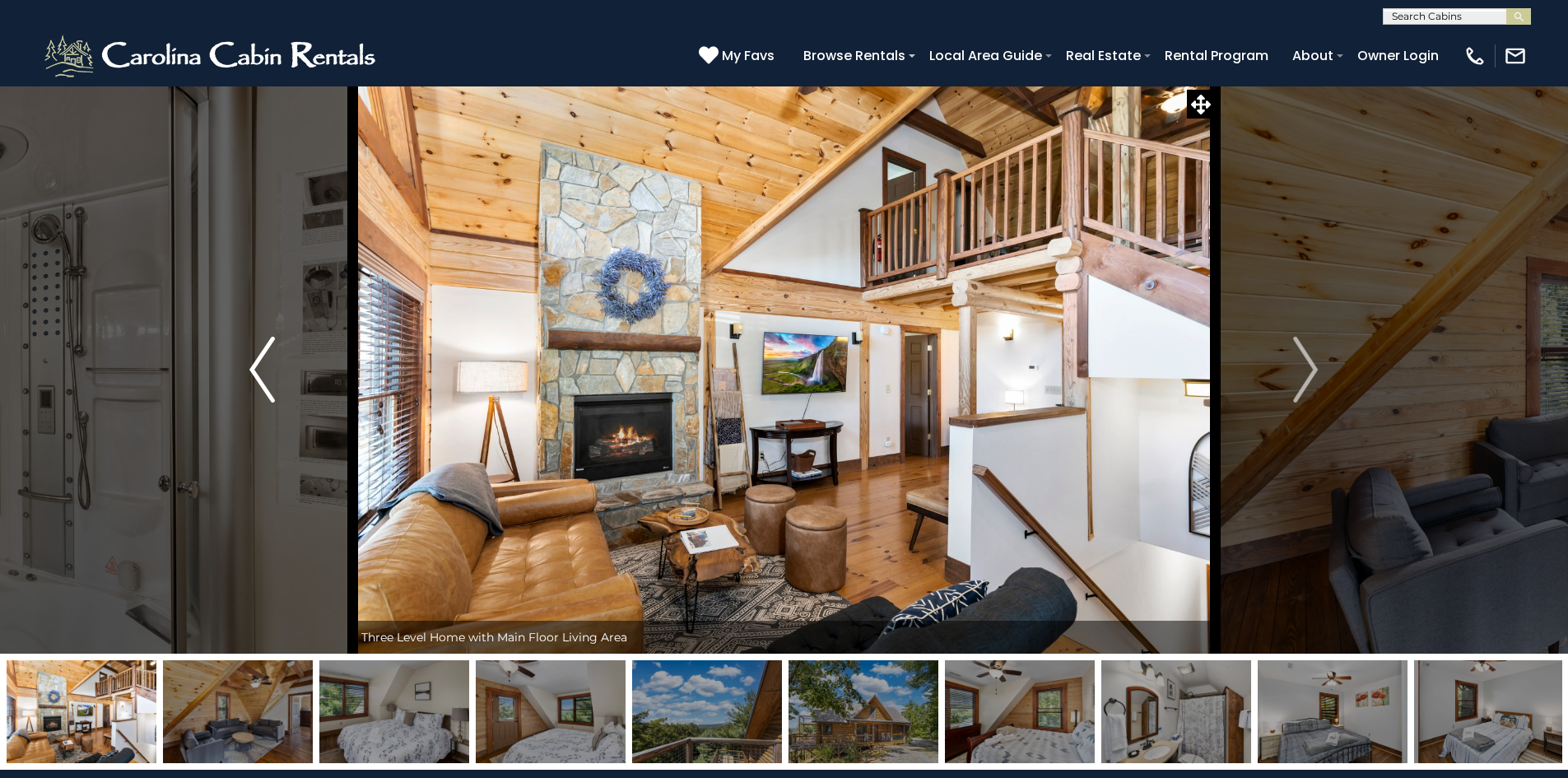
click at [259, 369] on img "Previous" at bounding box center [262, 369] width 25 height 66
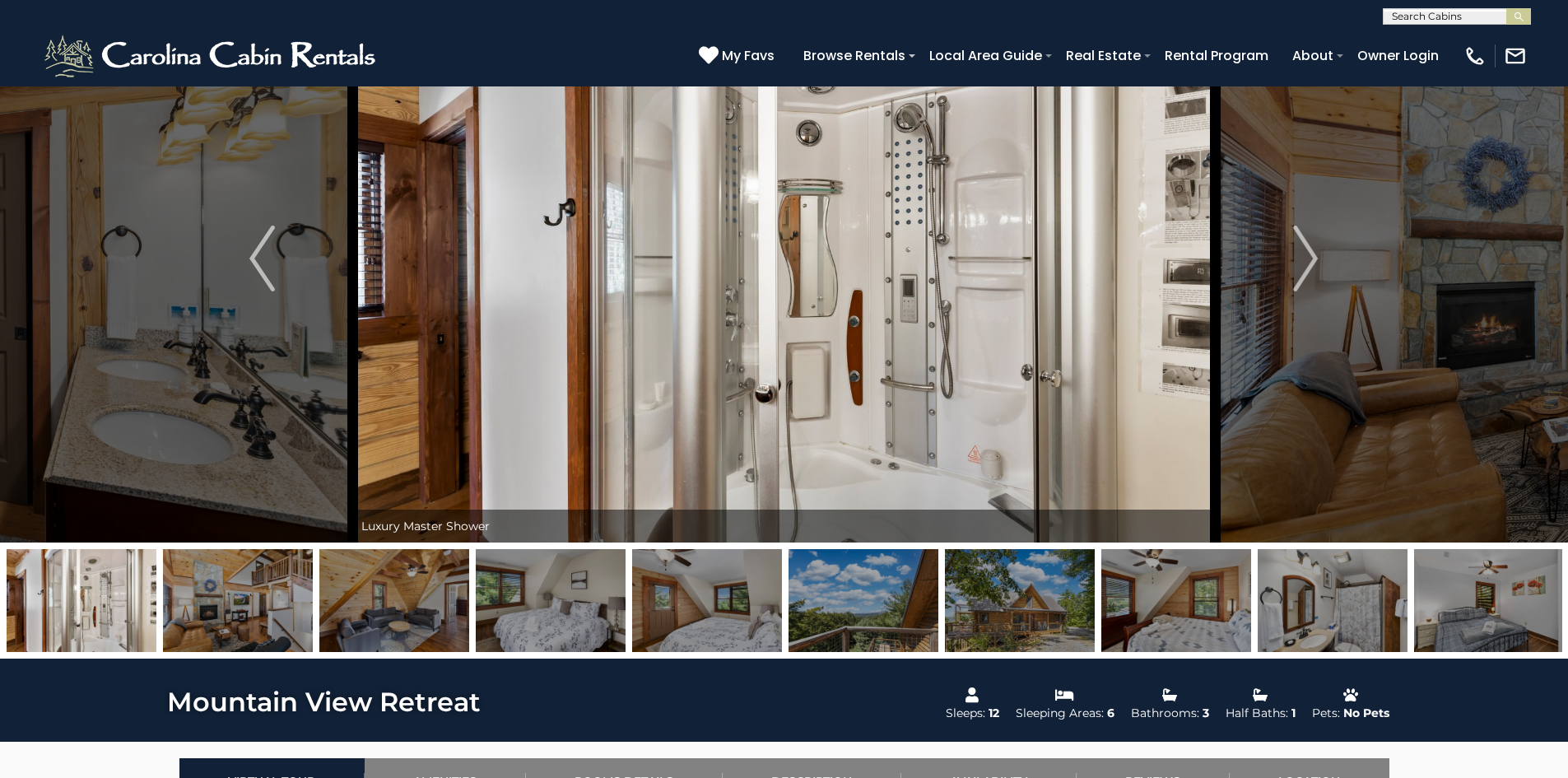
scroll to position [82, 0]
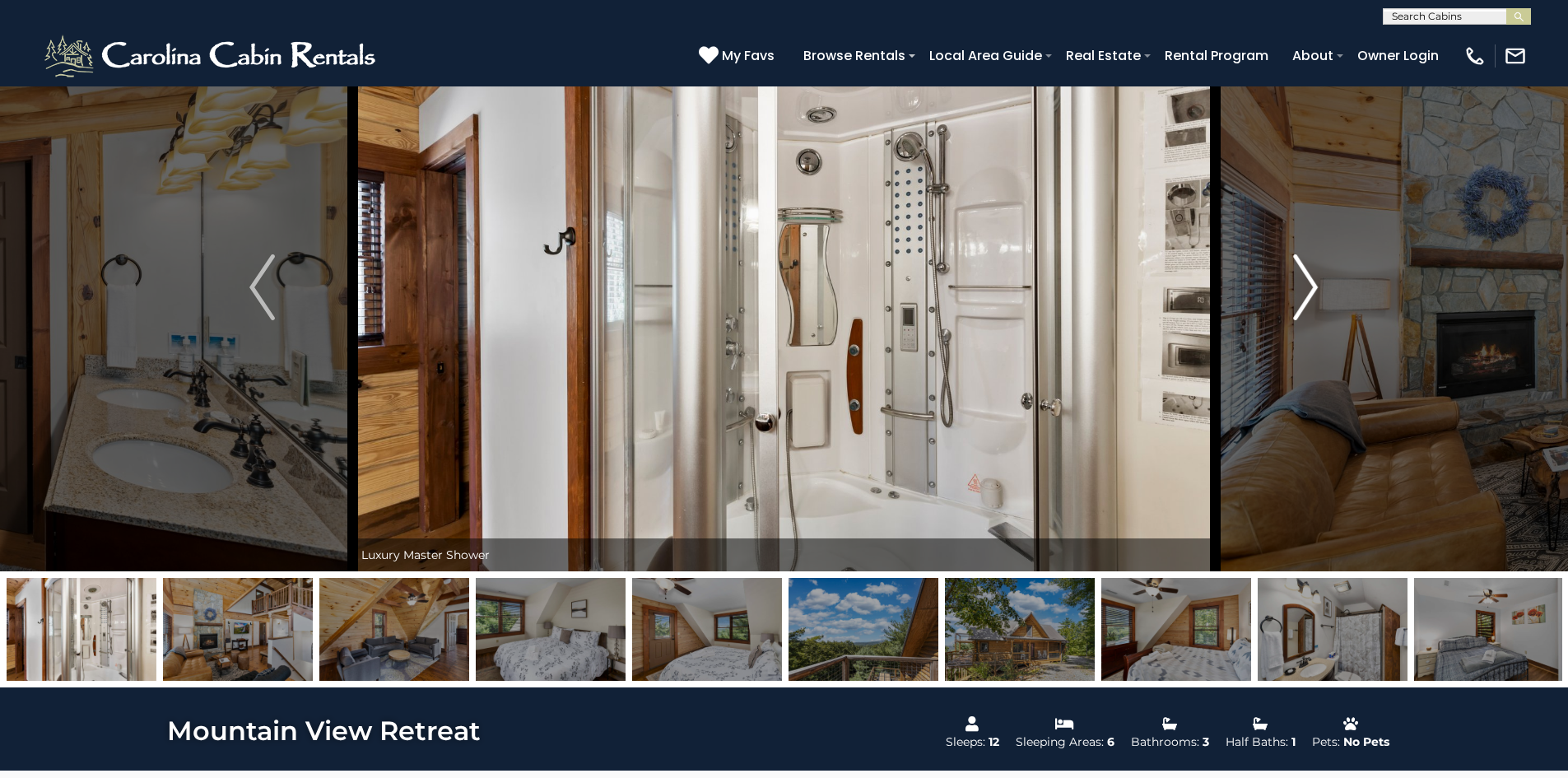
click at [1305, 299] on img "Next" at bounding box center [1305, 287] width 25 height 66
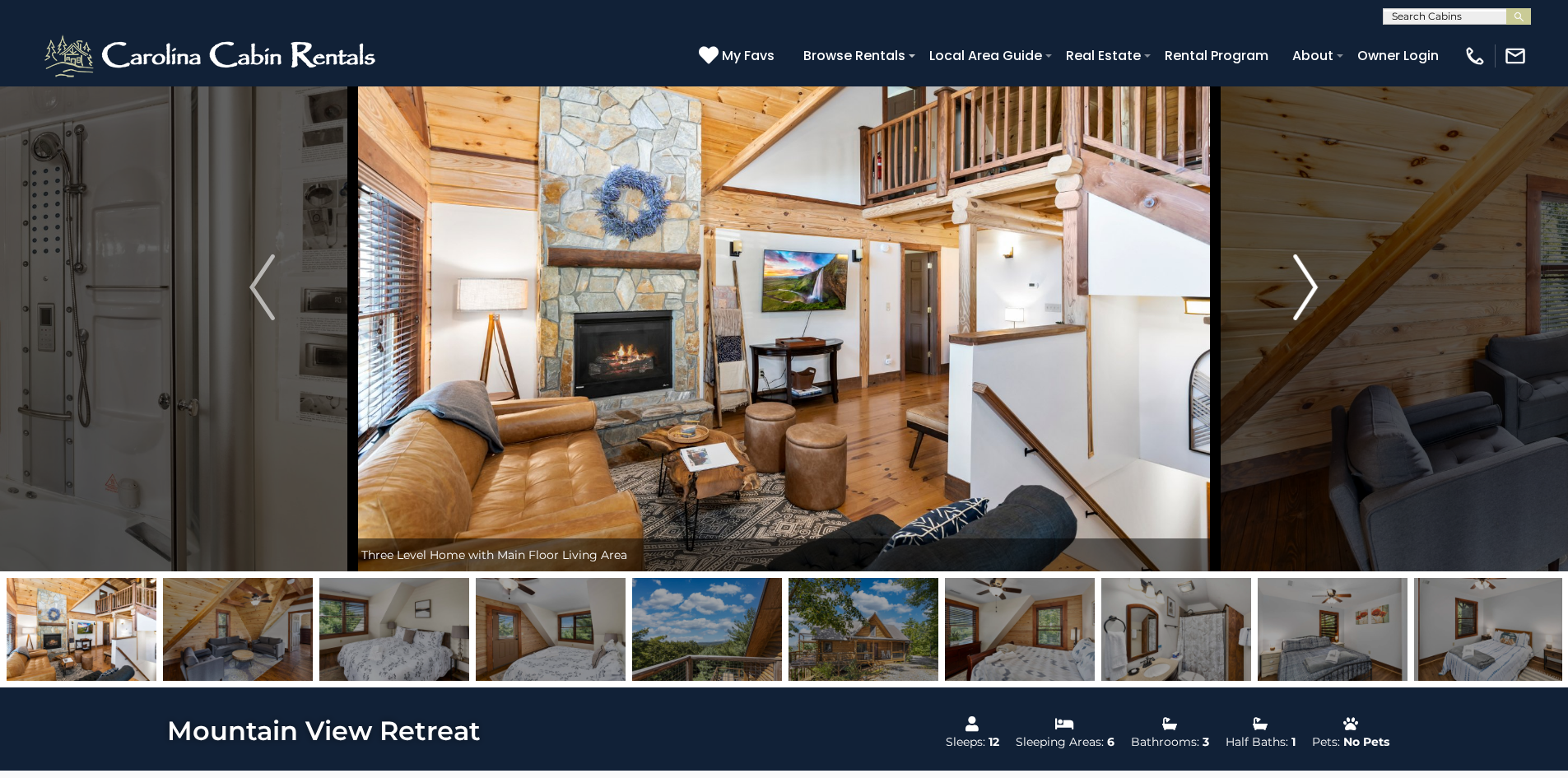
click at [1305, 299] on img "Next" at bounding box center [1305, 287] width 25 height 66
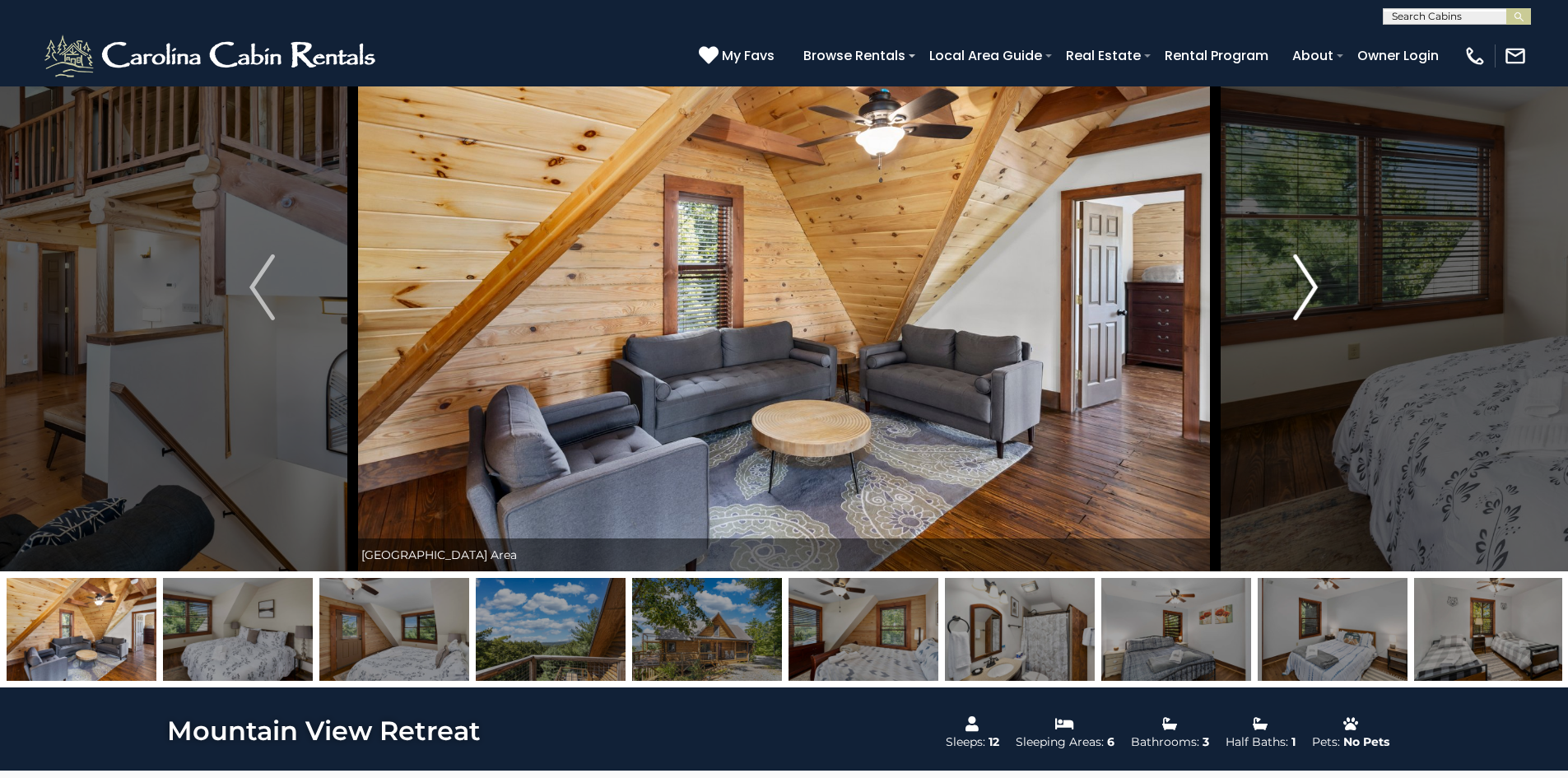
click at [1305, 299] on img "Next" at bounding box center [1305, 287] width 25 height 66
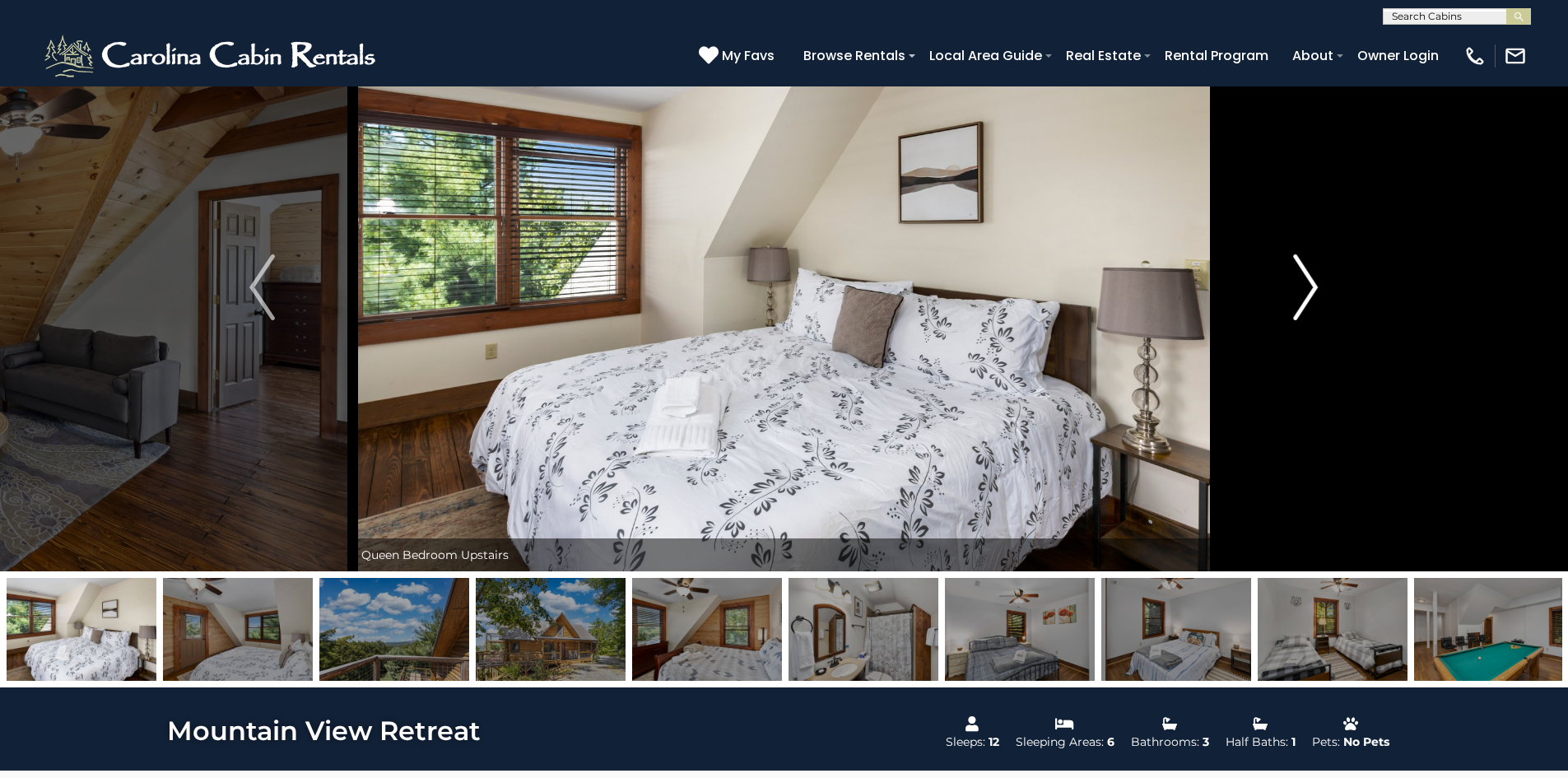
click at [1305, 299] on img "Next" at bounding box center [1305, 287] width 25 height 66
